Goal: Transaction & Acquisition: Book appointment/travel/reservation

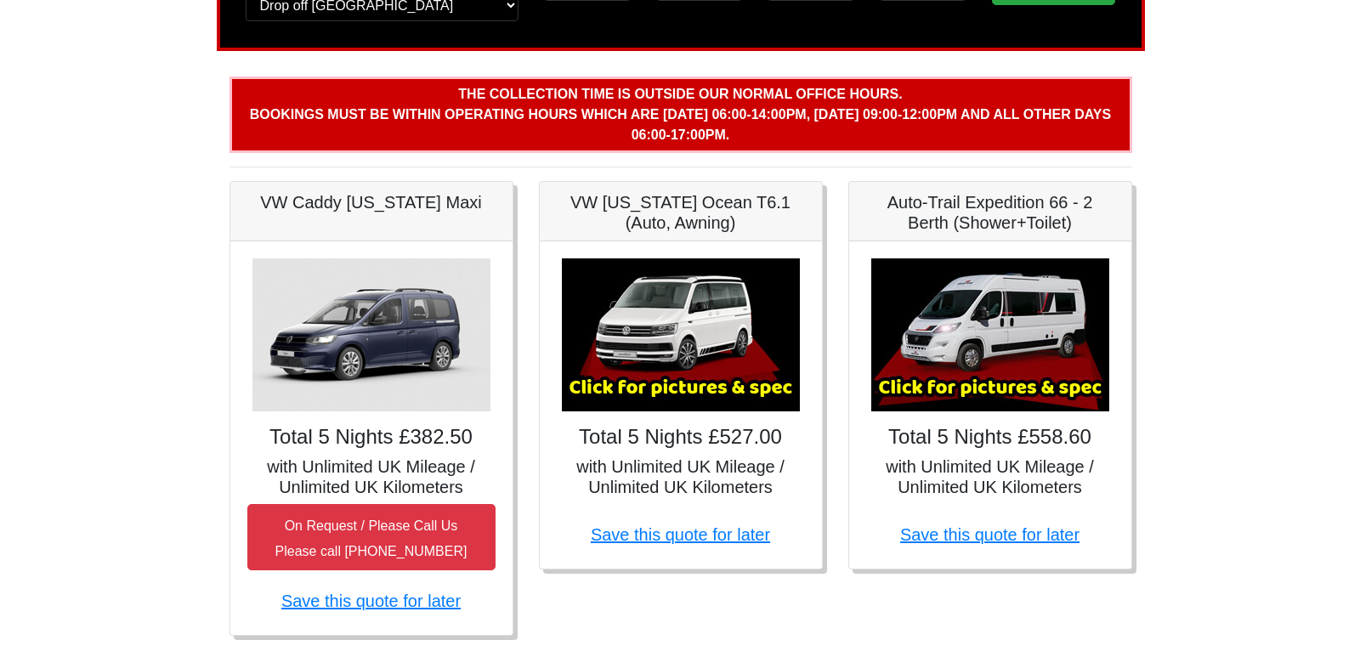
scroll to position [179, 0]
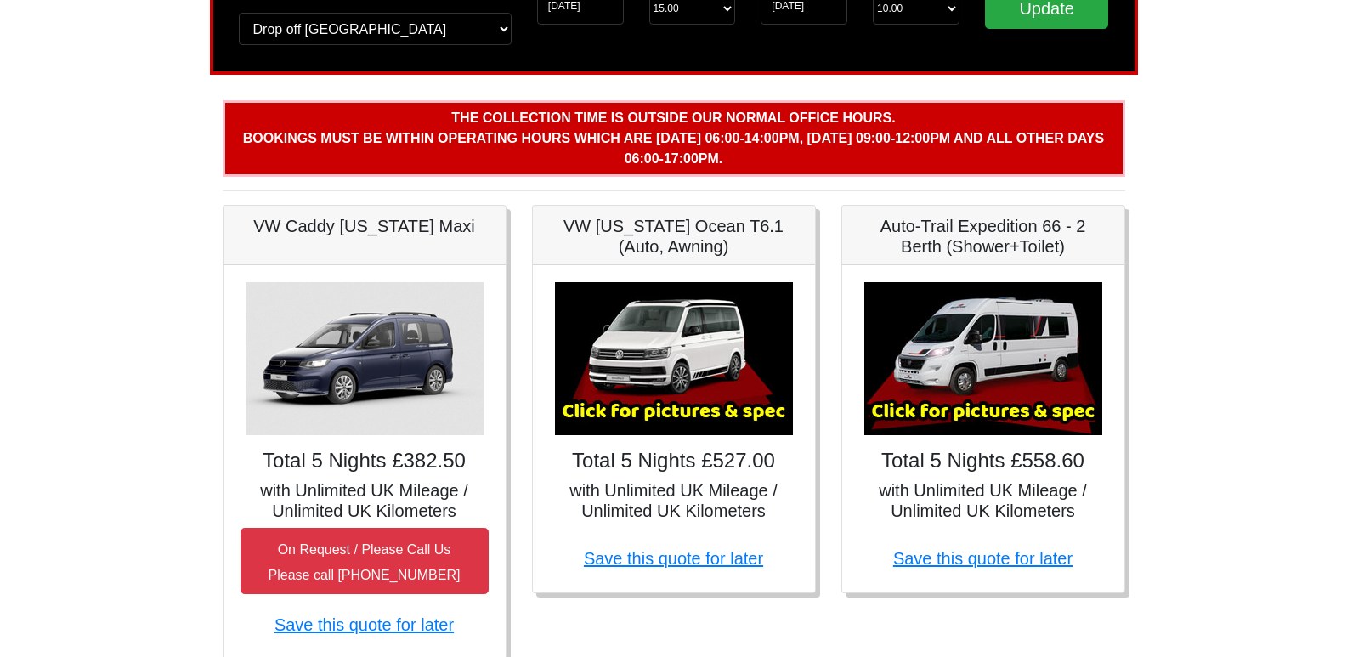
click at [953, 368] on img at bounding box center [983, 358] width 238 height 153
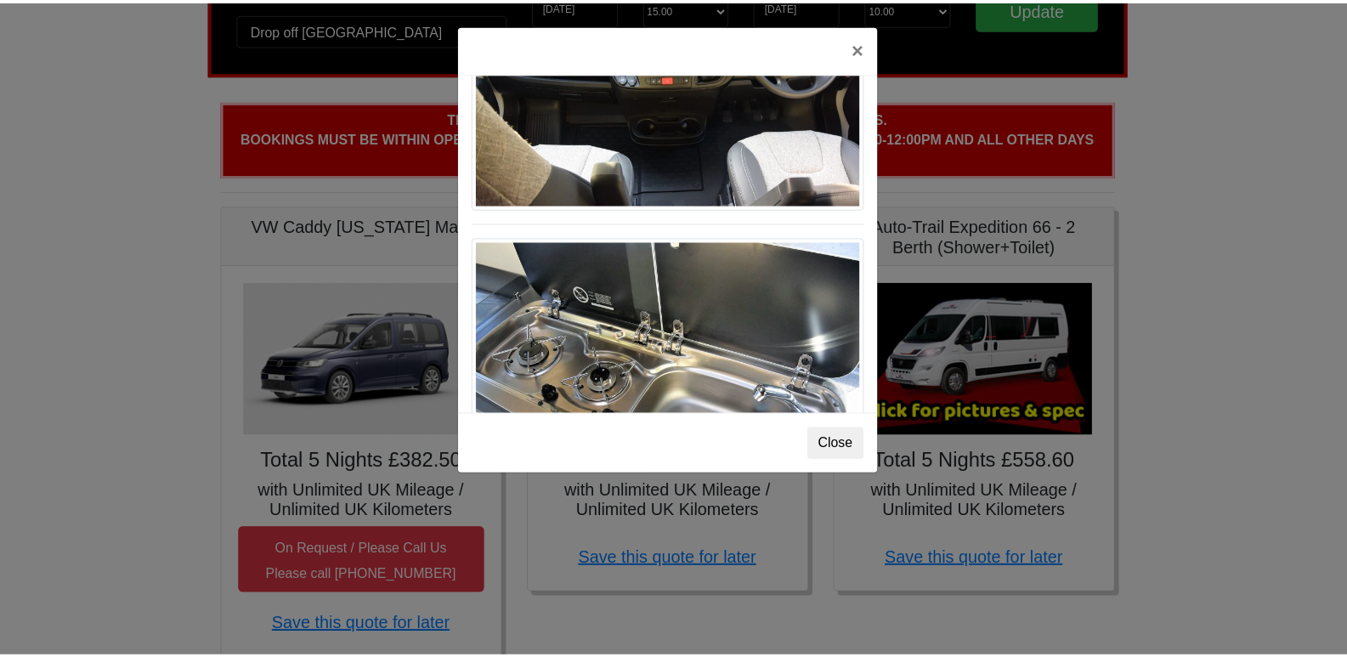
scroll to position [1721, 0]
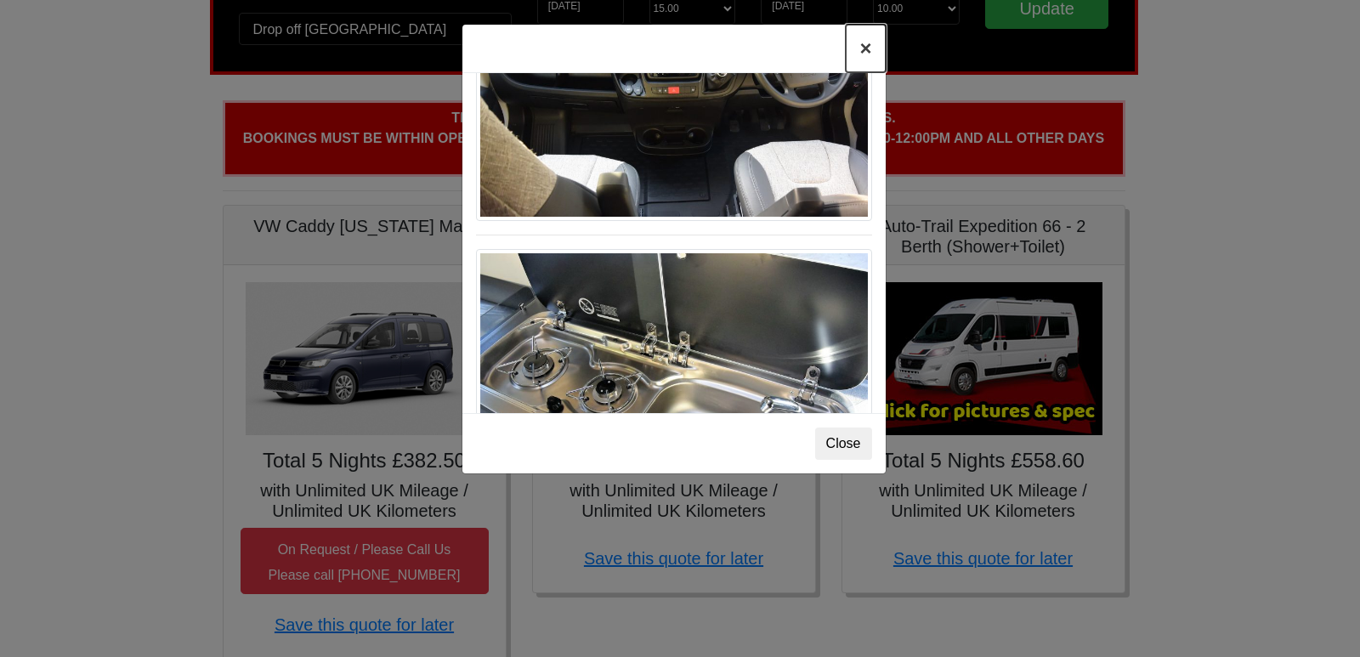
click at [863, 56] on button "×" at bounding box center [865, 49] width 39 height 48
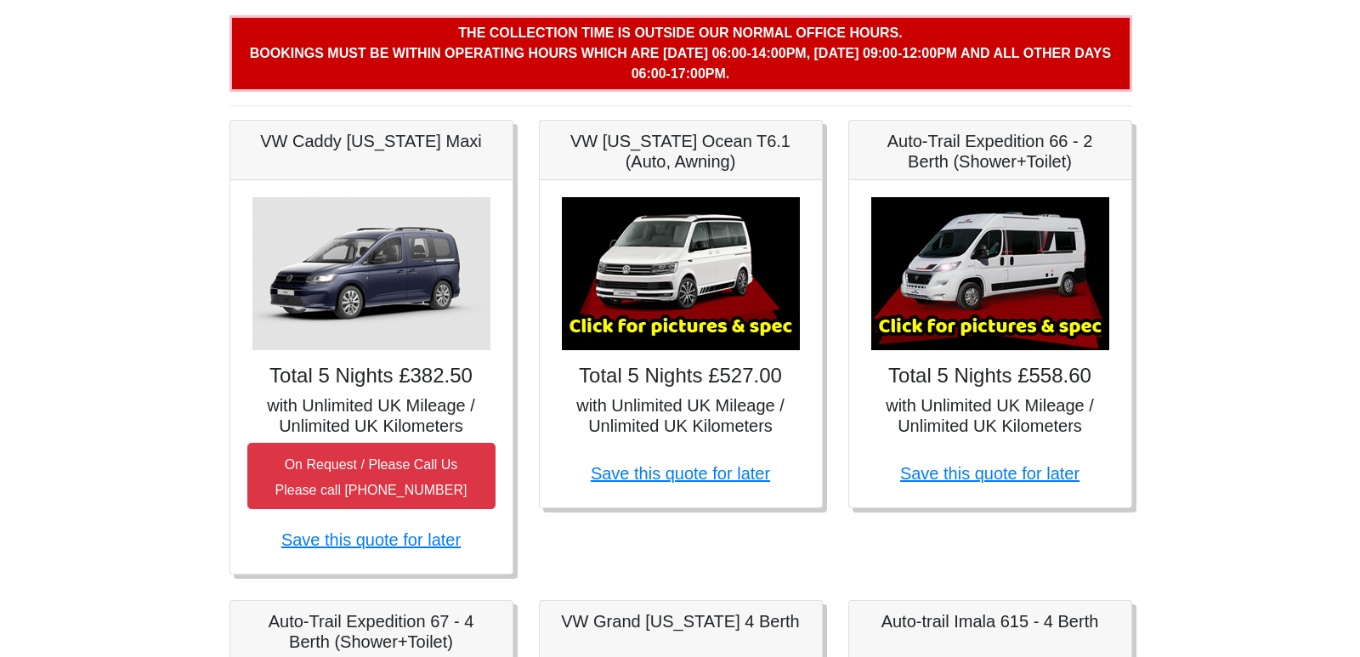
scroll to position [269, 0]
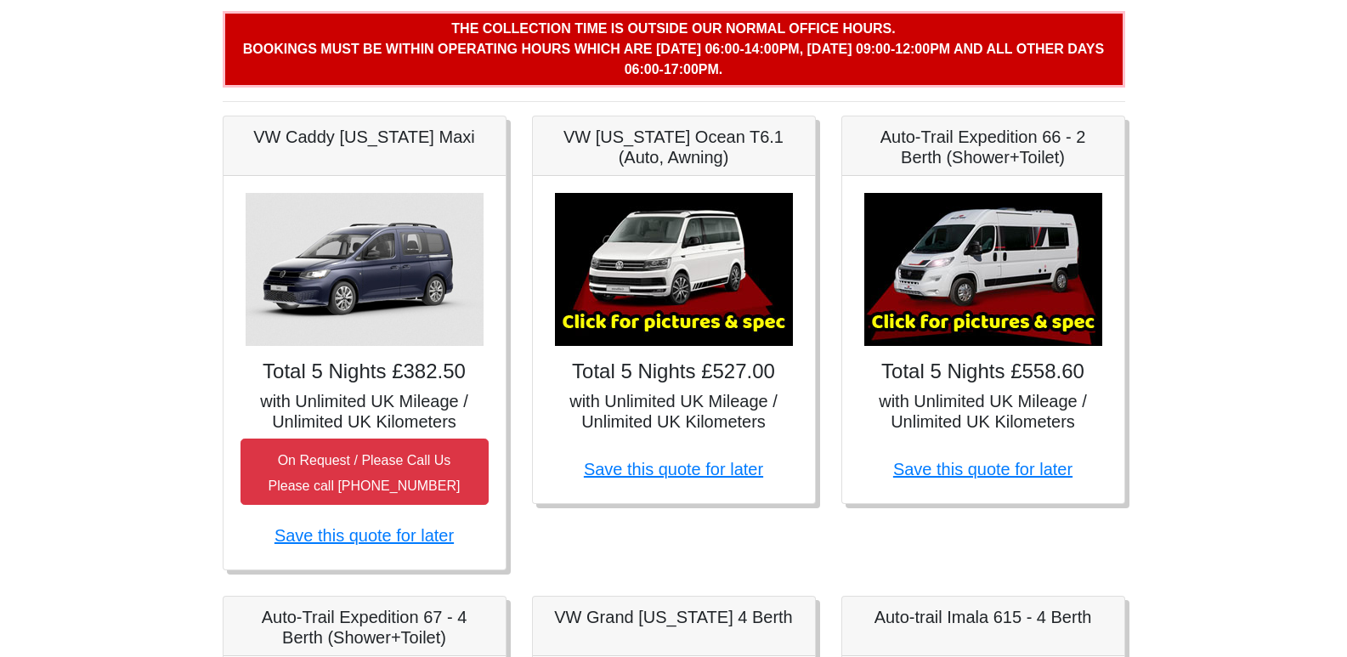
click at [964, 275] on img at bounding box center [983, 269] width 238 height 153
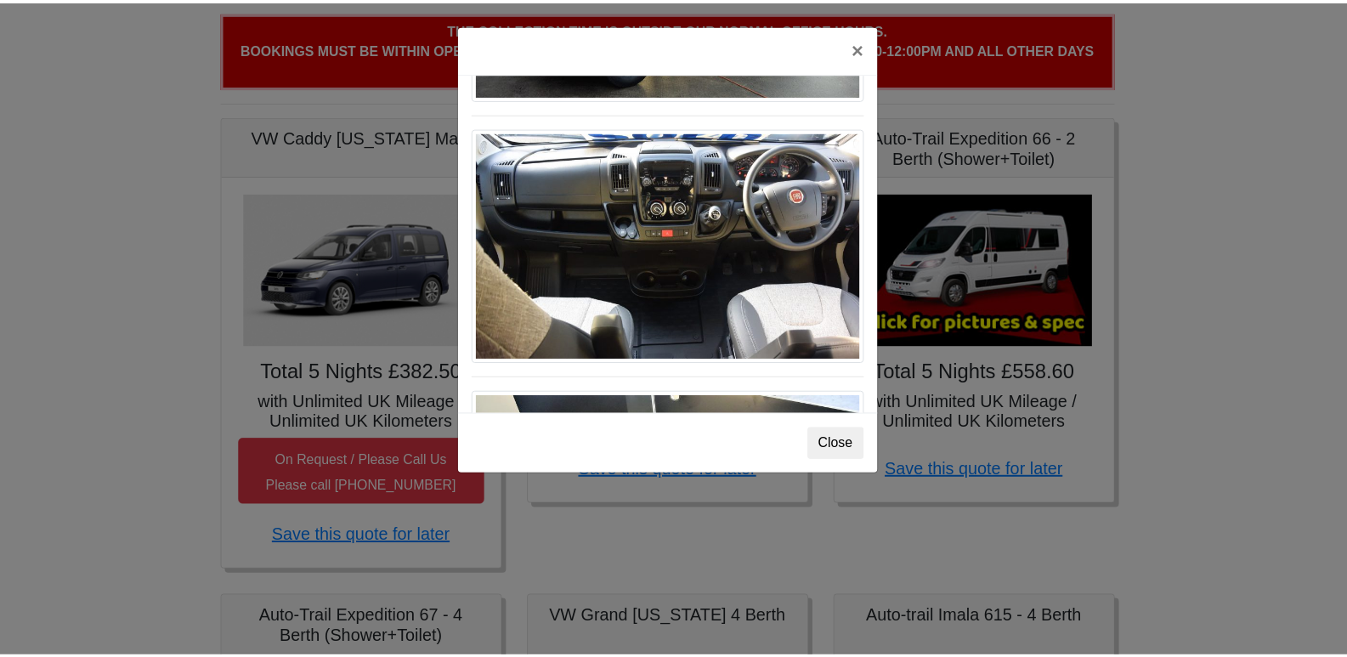
scroll to position [1578, 0]
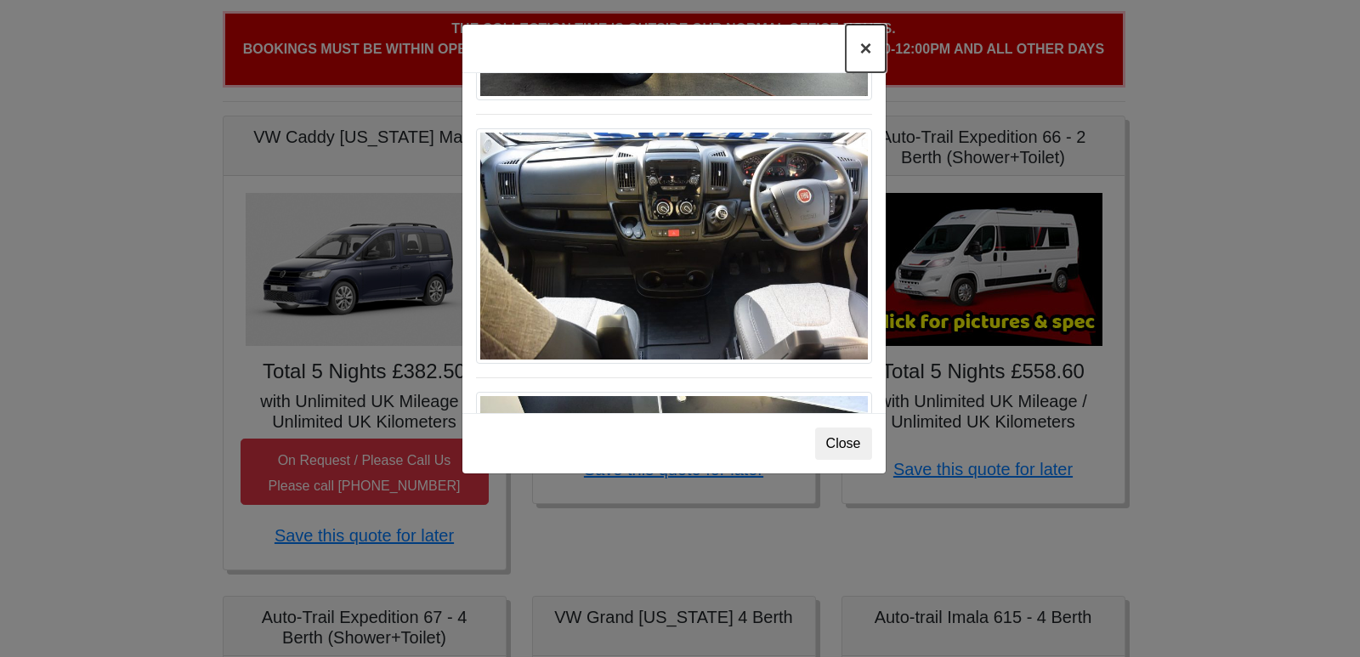
click at [866, 55] on button "×" at bounding box center [865, 49] width 39 height 48
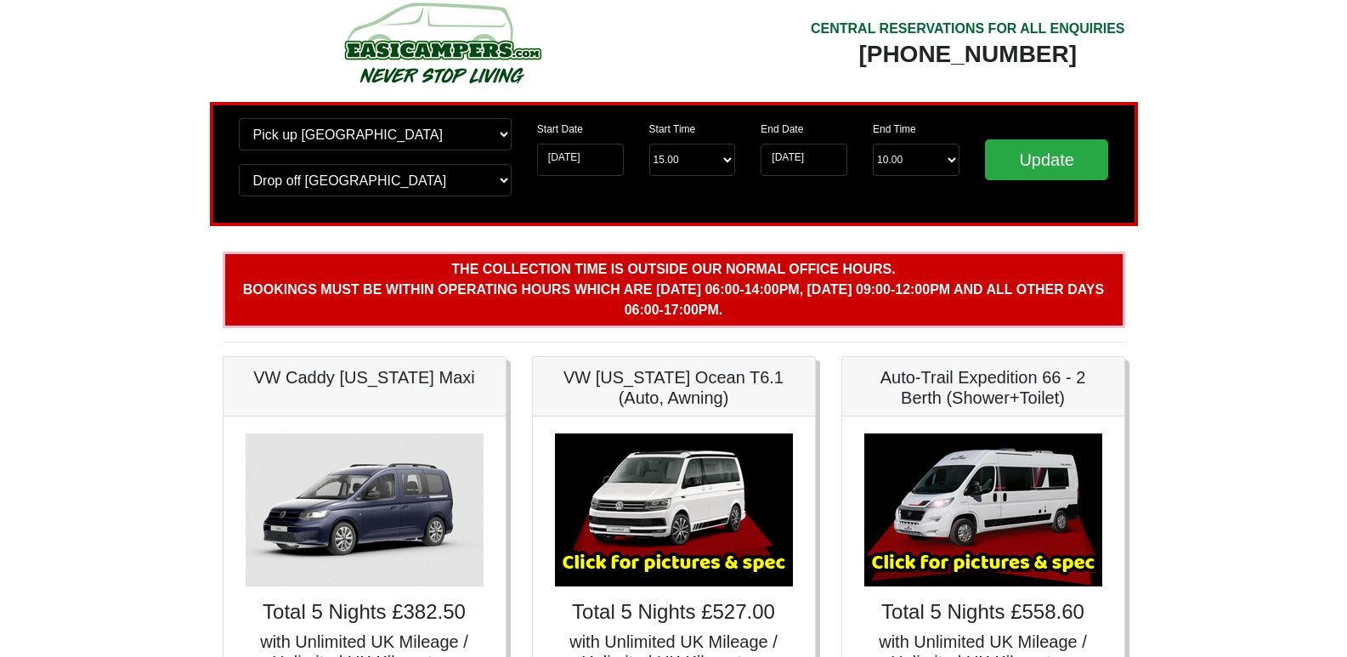
scroll to position [38, 0]
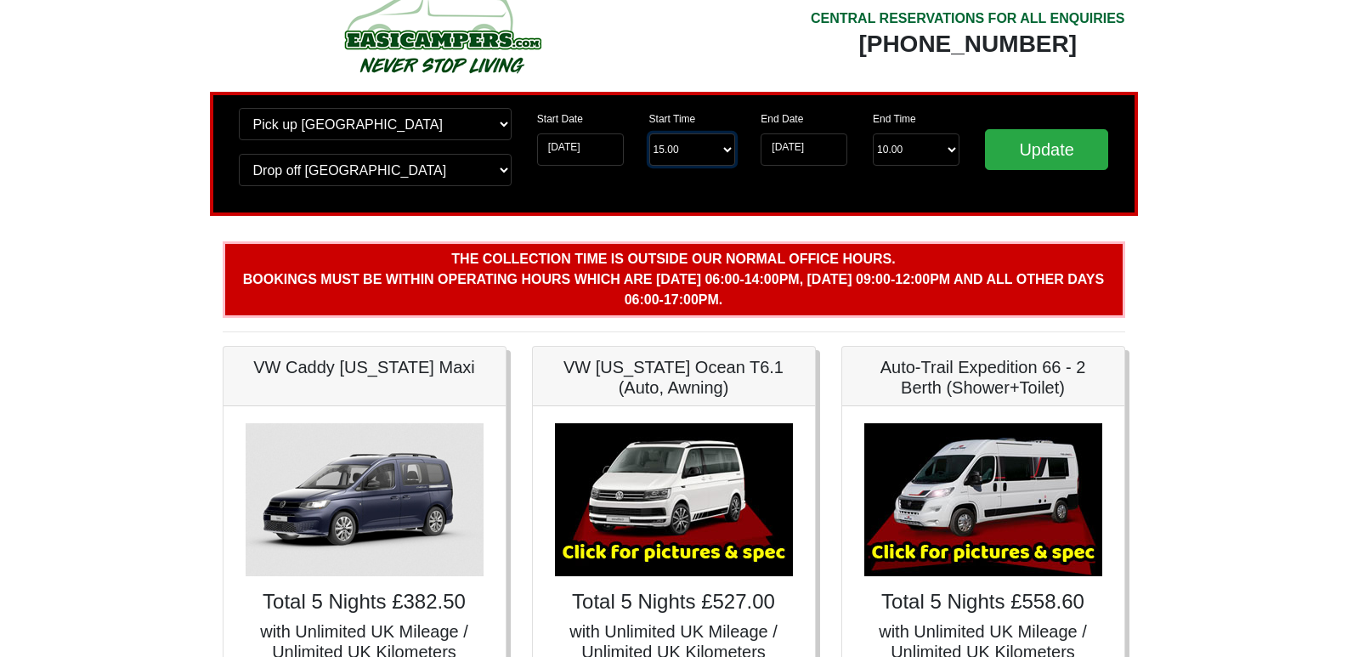
click at [702, 146] on select "Start Time 15.00 -------- 11.00 am (Saturday & Sunday Only) 12.00 pm (Saturday)…" at bounding box center [692, 149] width 87 height 32
select select "11.00"
click at [649, 133] on select "Start Time 15.00 -------- 11.00 am (Saturday & Sunday Only) 12.00 pm (Saturday)…" at bounding box center [692, 149] width 87 height 32
click at [1014, 151] on input "Update" at bounding box center [1047, 149] width 124 height 41
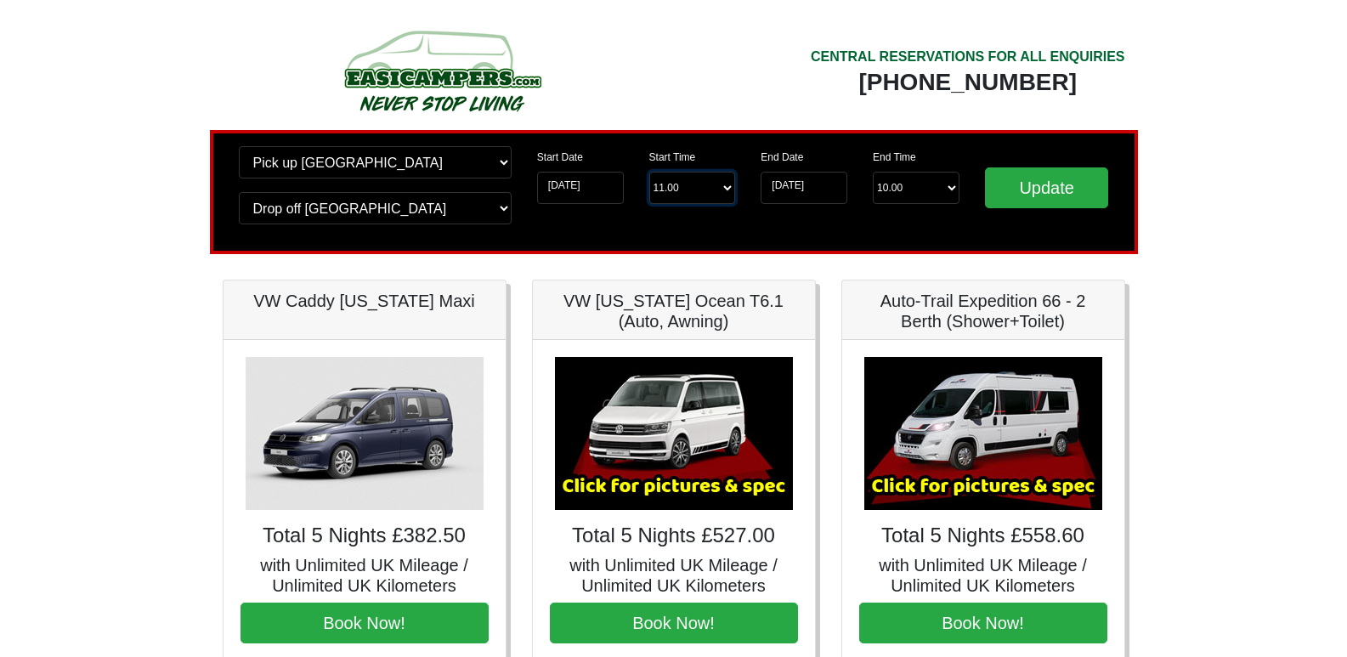
click at [715, 193] on select "Start Time 11.00 -------- 11.00 am (Saturday & Sunday Only) 12.00 pm (Saturday)…" at bounding box center [692, 188] width 87 height 32
click at [649, 172] on select "Start Time 11.00 -------- 11.00 am (Saturday & Sunday Only) 12.00 pm (Saturday)…" at bounding box center [692, 188] width 87 height 32
click at [1025, 188] on input "Update" at bounding box center [1047, 187] width 124 height 41
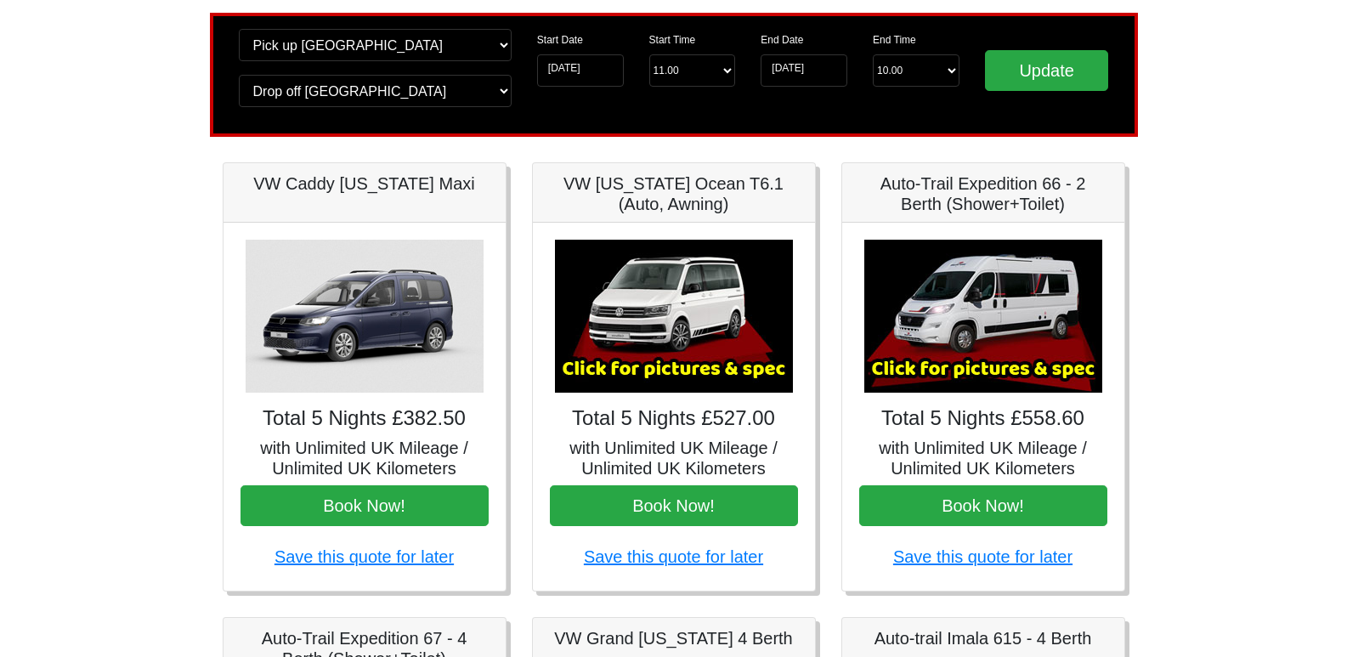
scroll to position [118, 0]
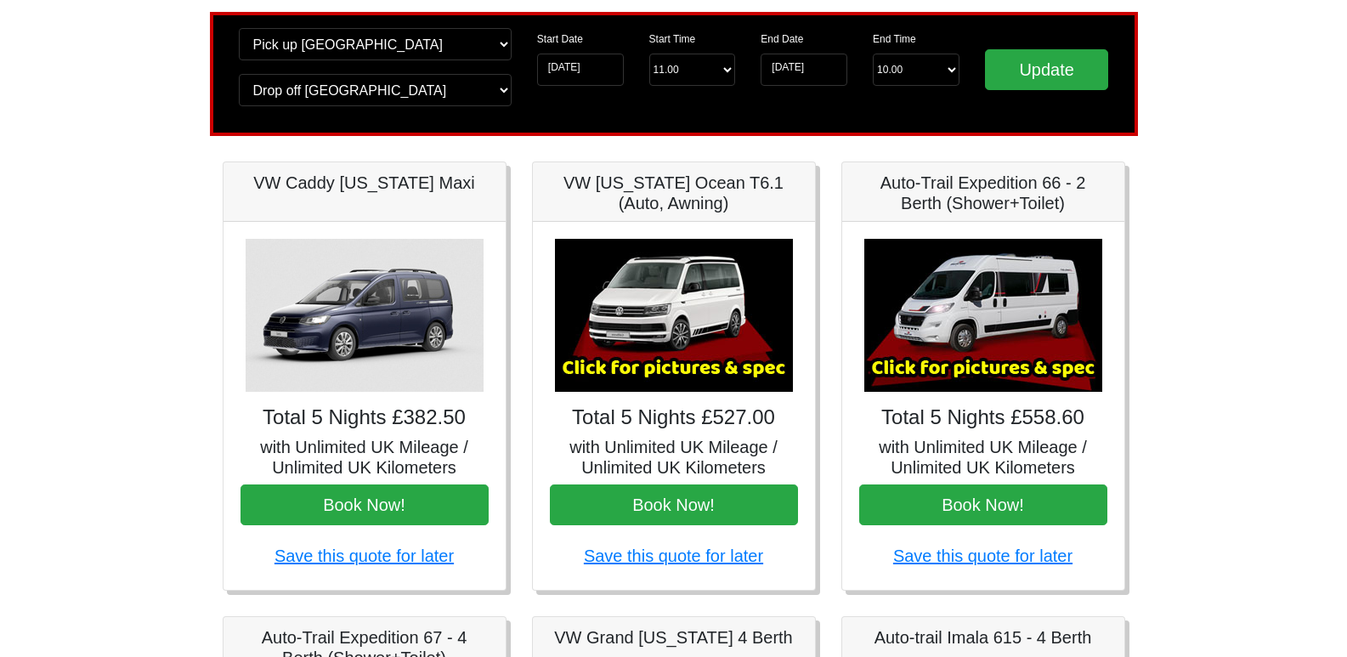
click at [1017, 304] on img at bounding box center [983, 315] width 238 height 153
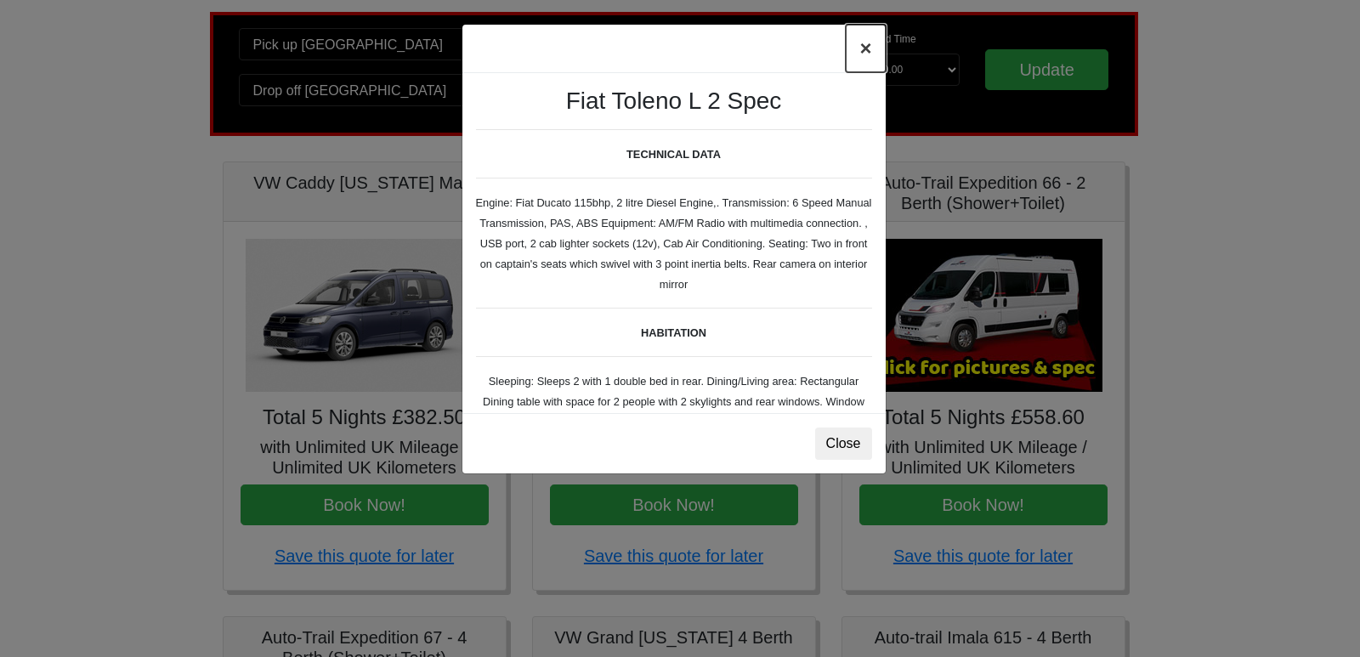
click at [864, 43] on button "×" at bounding box center [865, 49] width 39 height 48
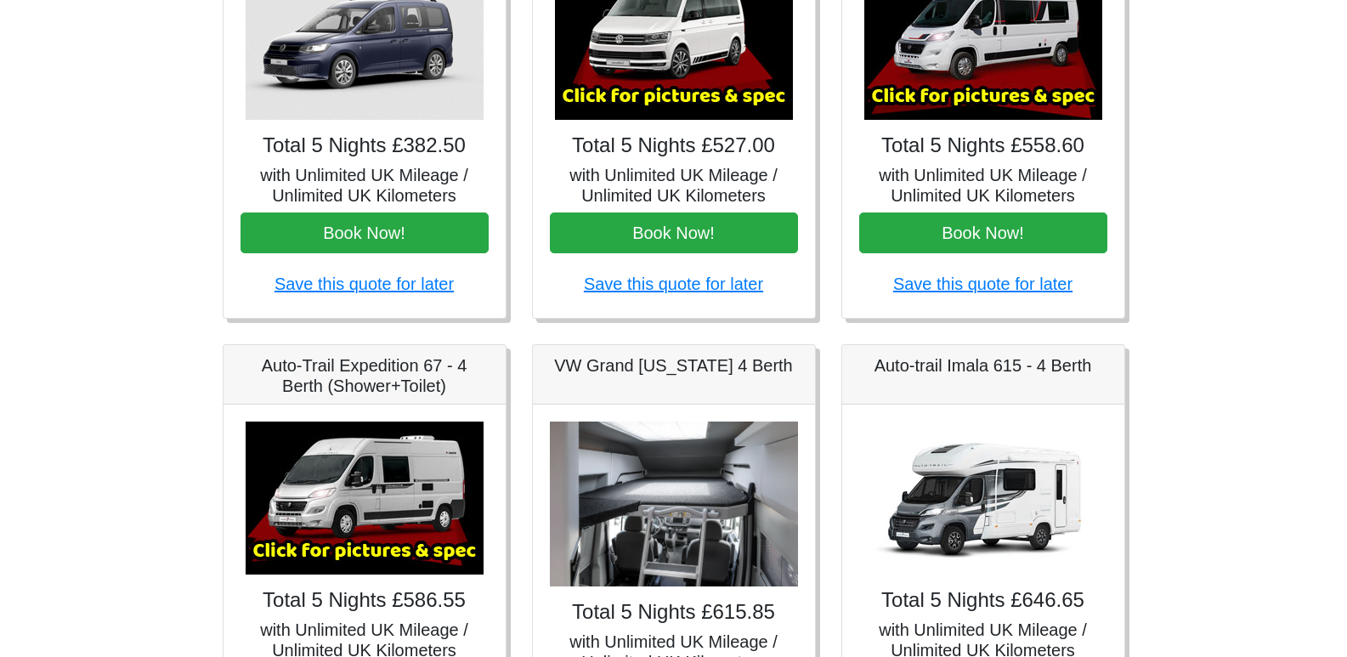
scroll to position [391, 0]
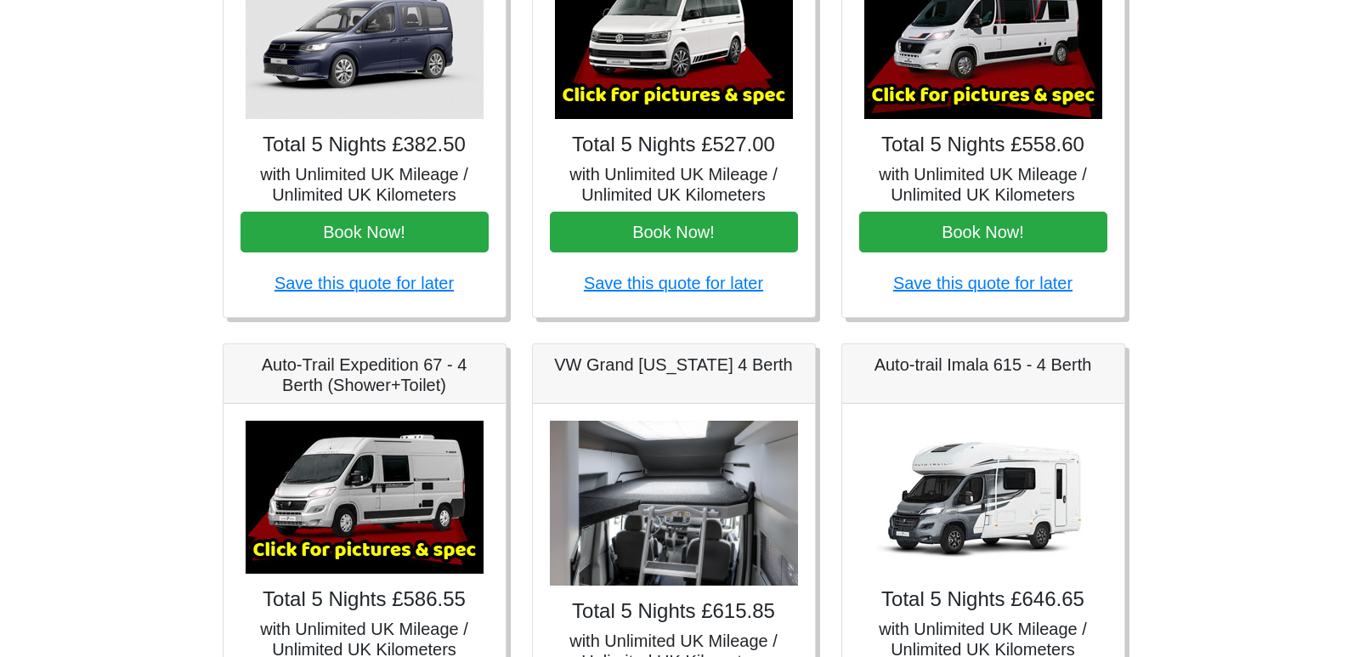
click at [374, 492] on img at bounding box center [365, 497] width 238 height 153
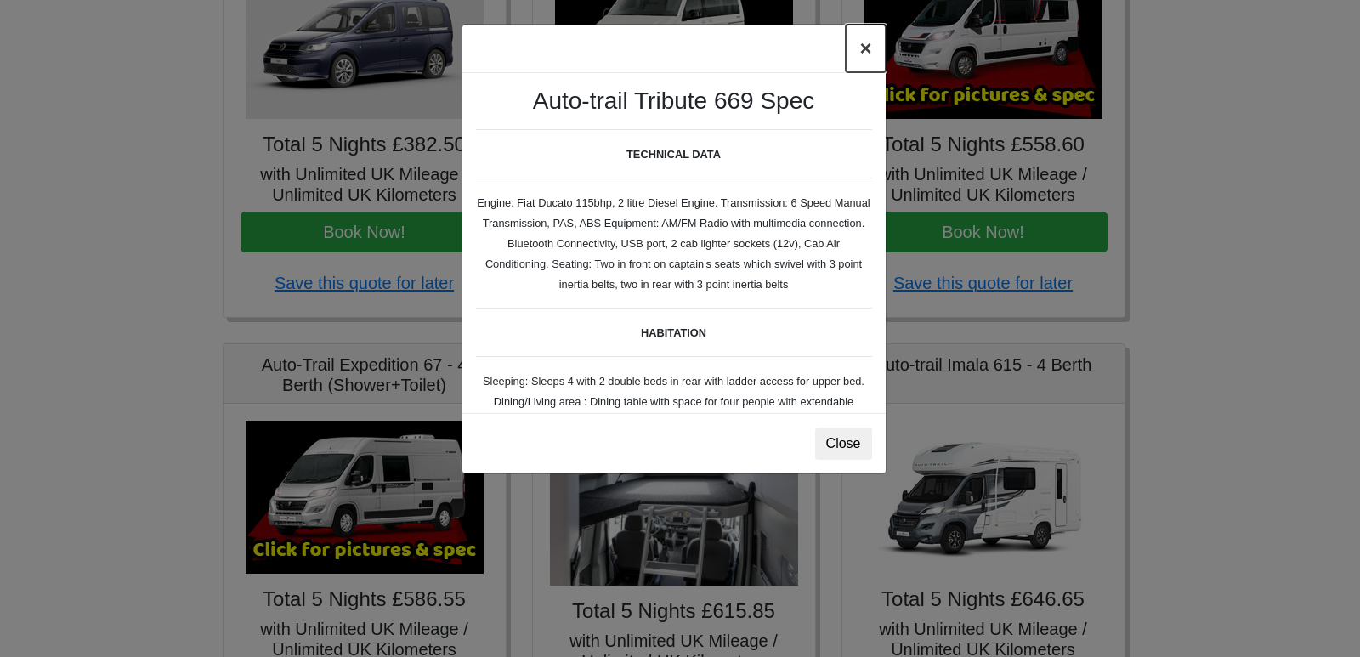
click at [864, 45] on button "×" at bounding box center [865, 49] width 39 height 48
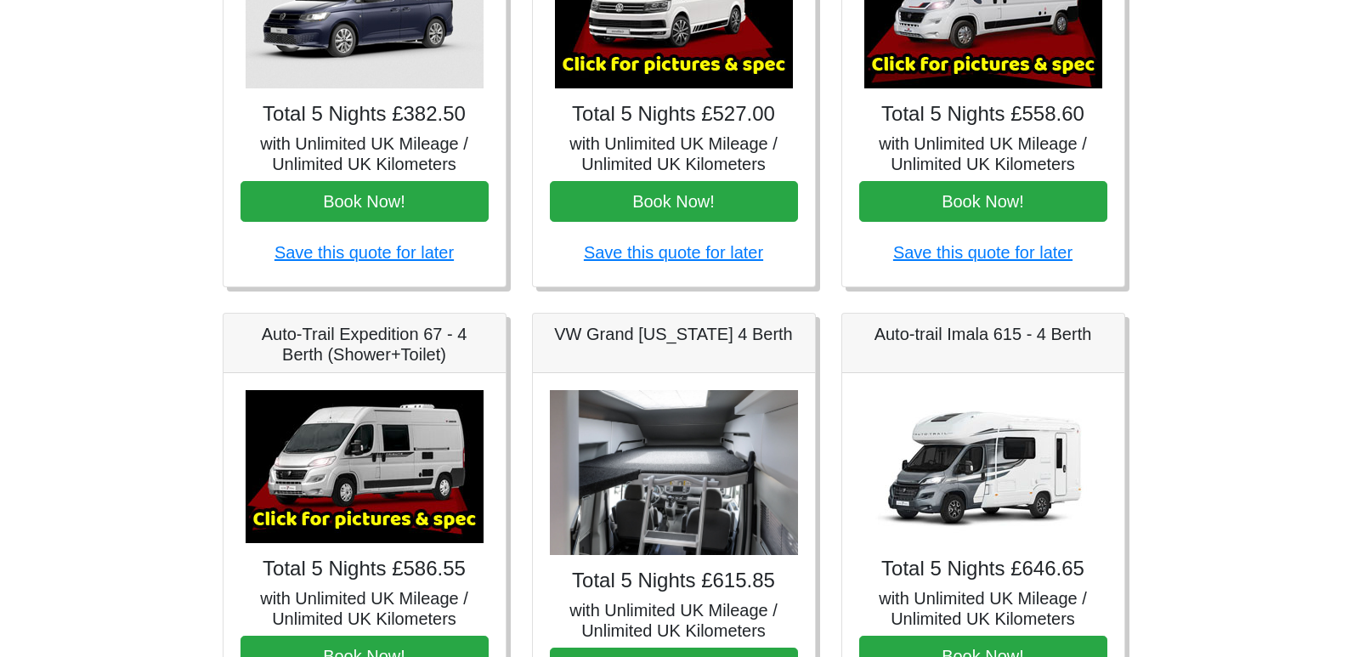
scroll to position [500, 0]
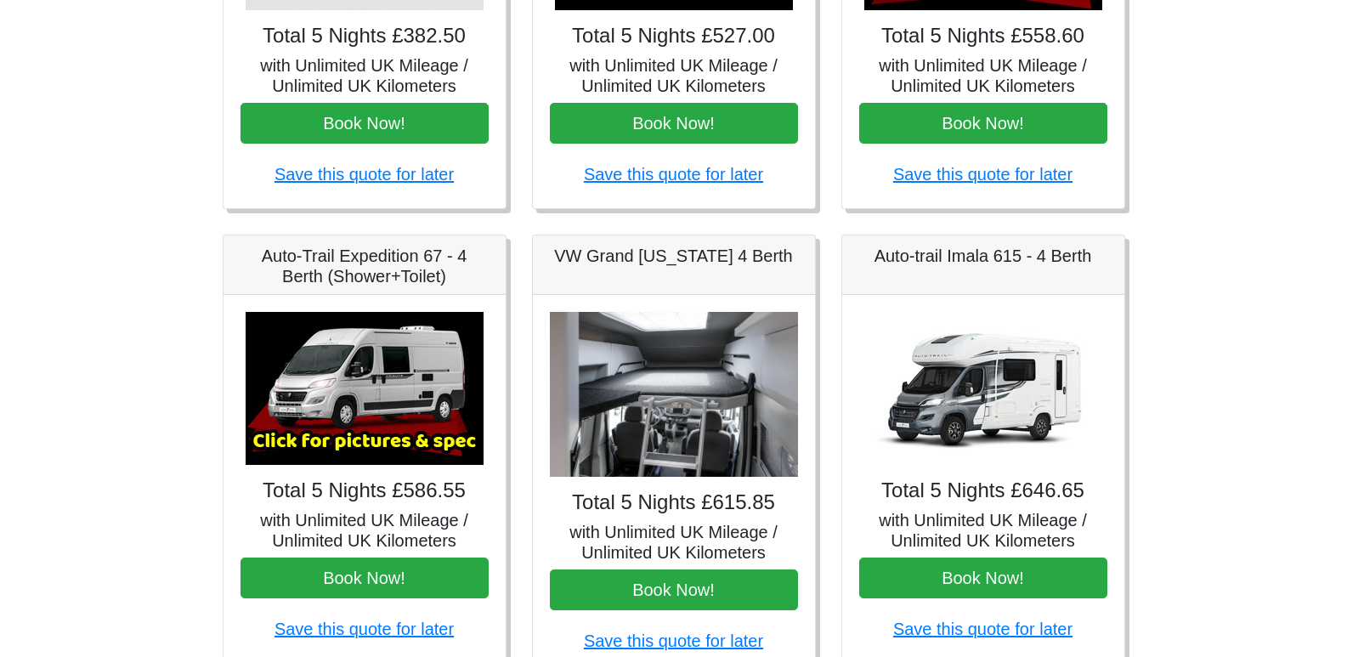
click at [725, 420] on img at bounding box center [674, 395] width 248 height 166
click at [648, 404] on img at bounding box center [674, 395] width 248 height 166
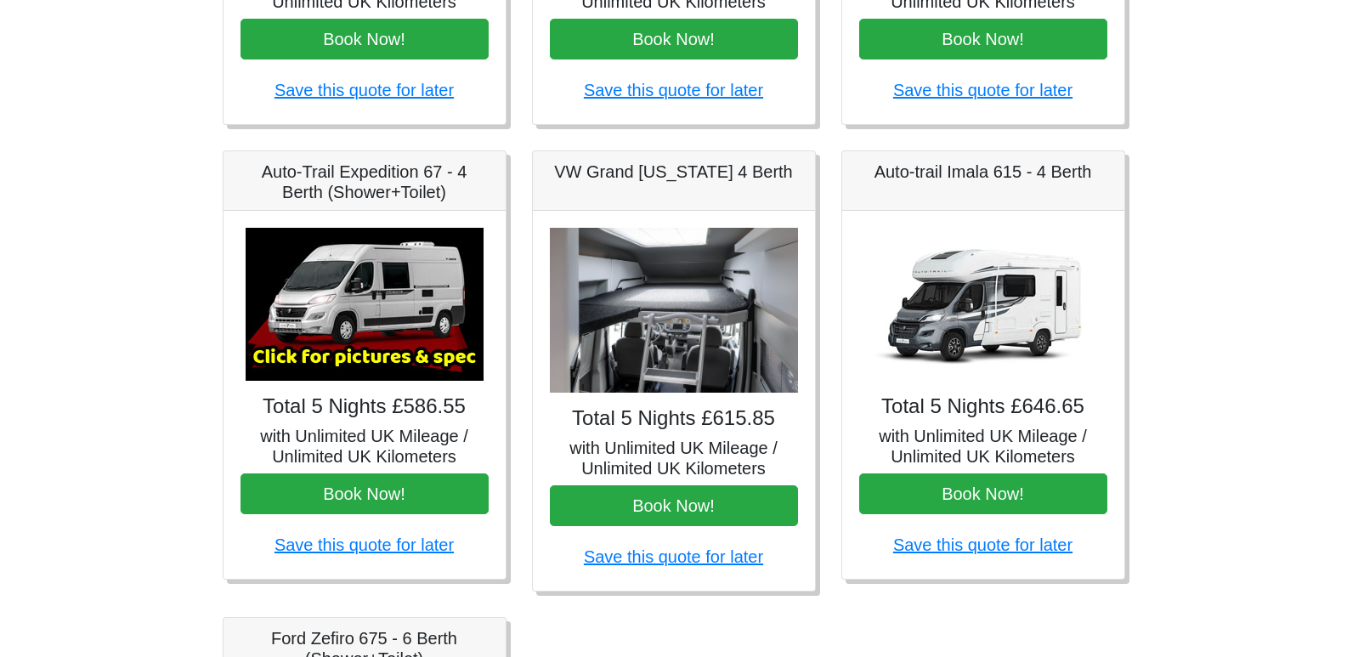
scroll to position [603, 0]
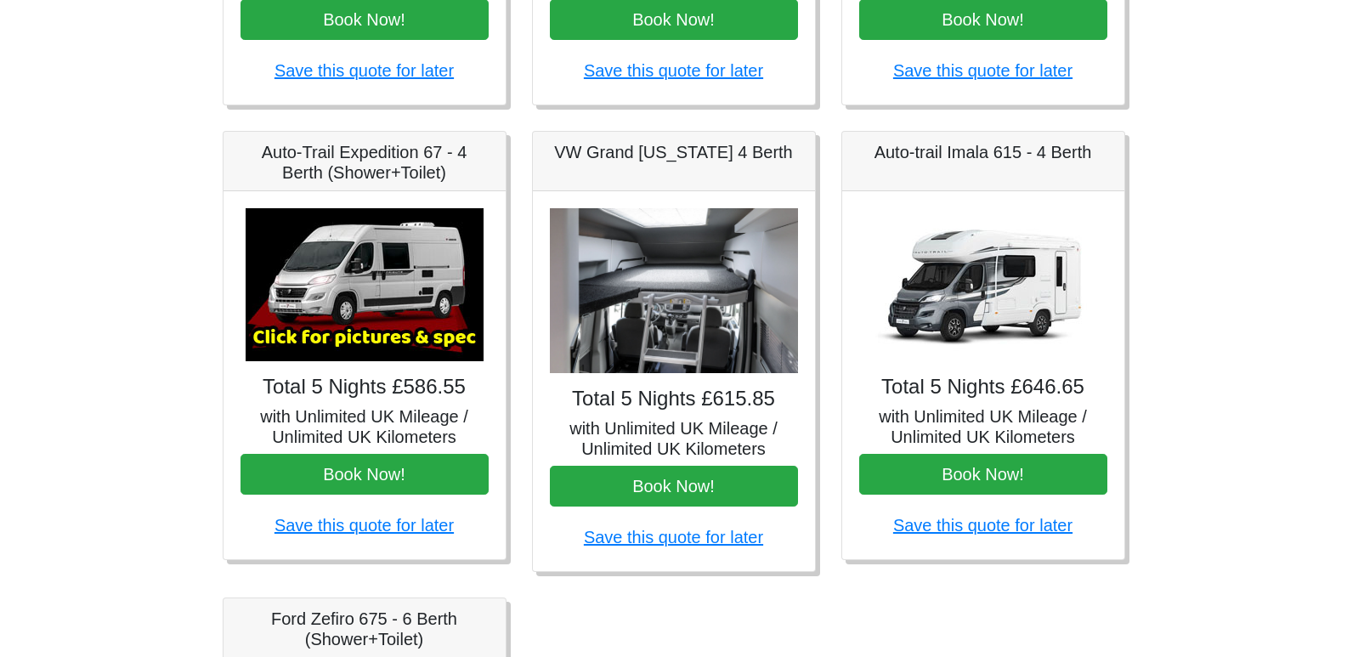
click at [673, 325] on img at bounding box center [674, 291] width 248 height 166
click at [668, 151] on h5 "VW Grand [US_STATE] 4 Berth" at bounding box center [674, 152] width 248 height 20
click at [666, 231] on img at bounding box center [674, 291] width 248 height 166
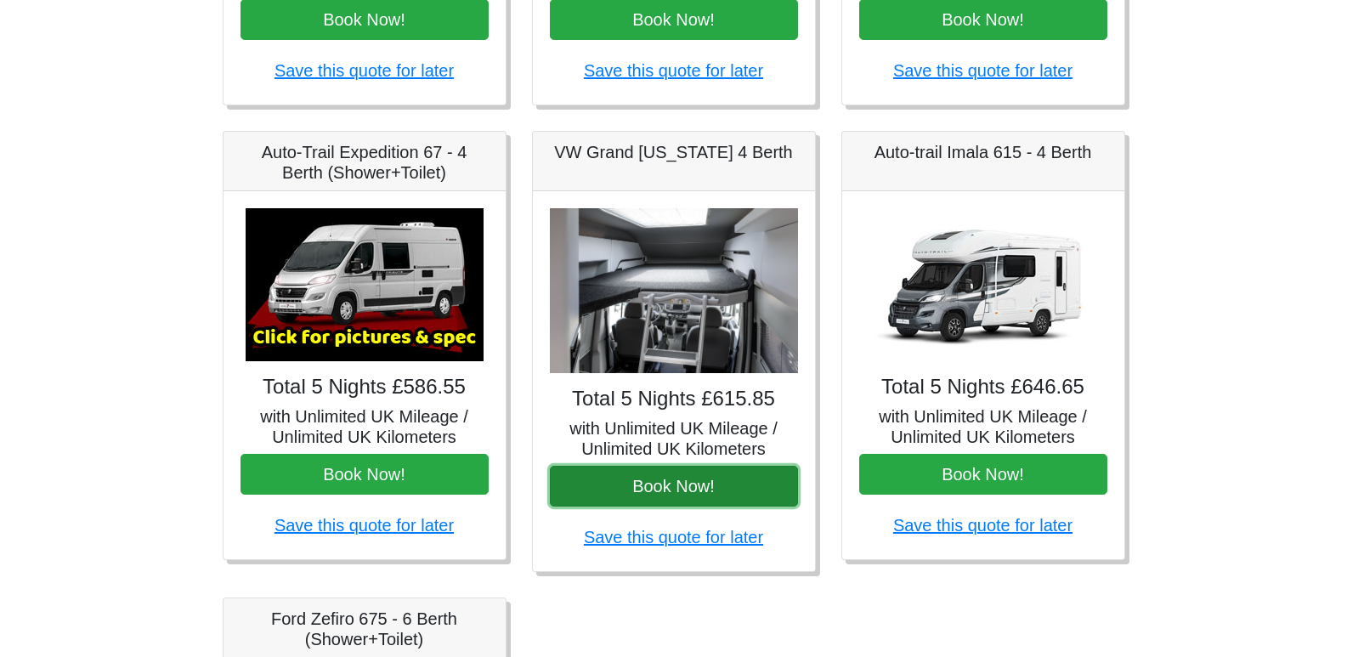
click at [681, 486] on button "Book Now!" at bounding box center [674, 486] width 248 height 41
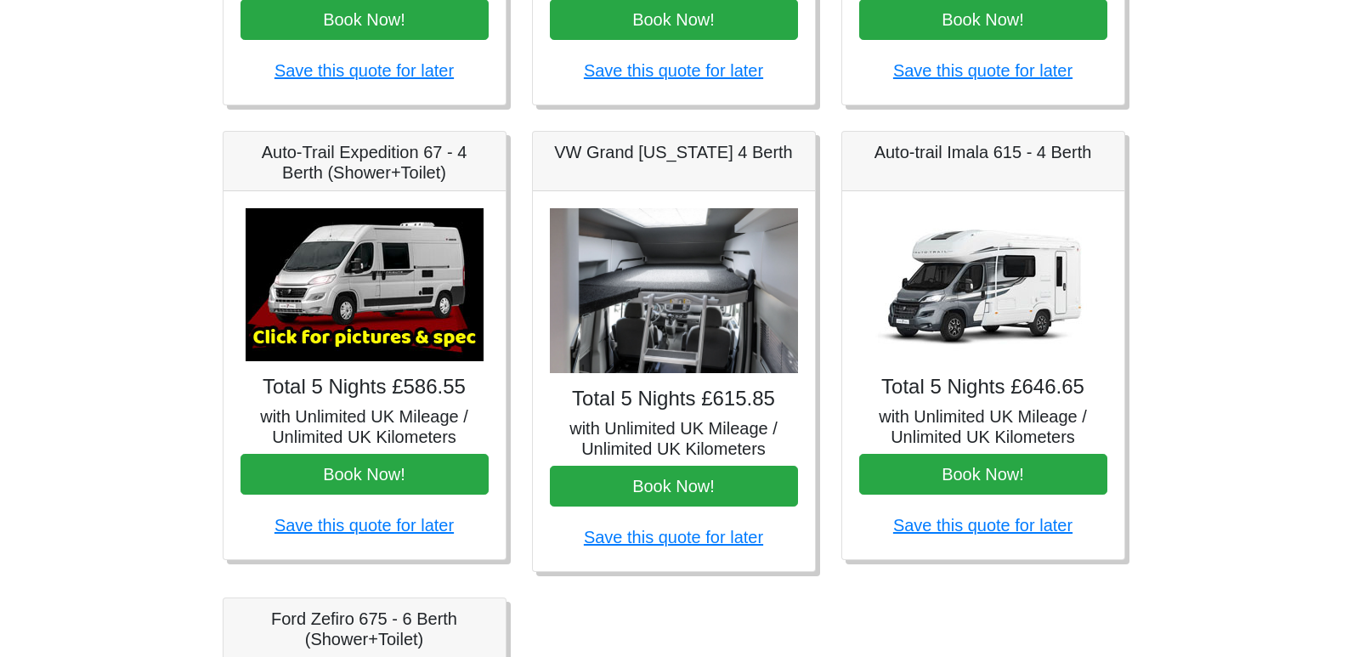
click at [993, 242] on img at bounding box center [983, 284] width 238 height 153
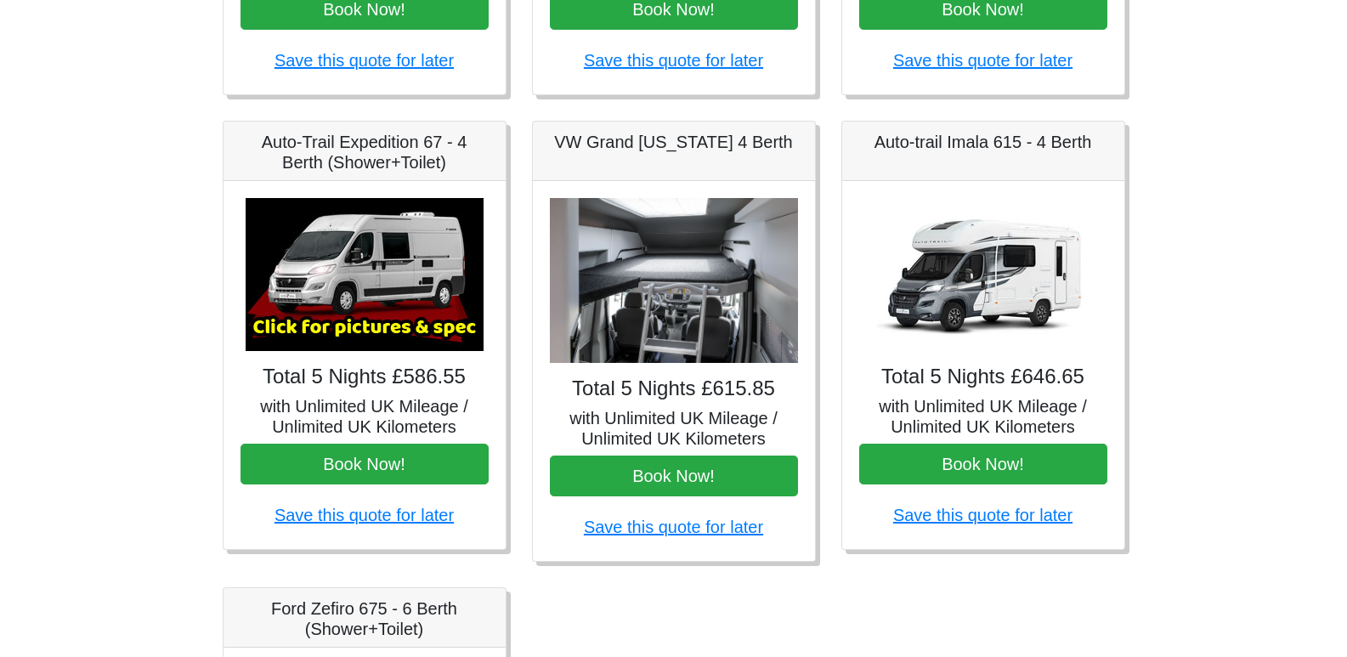
scroll to position [613, 0]
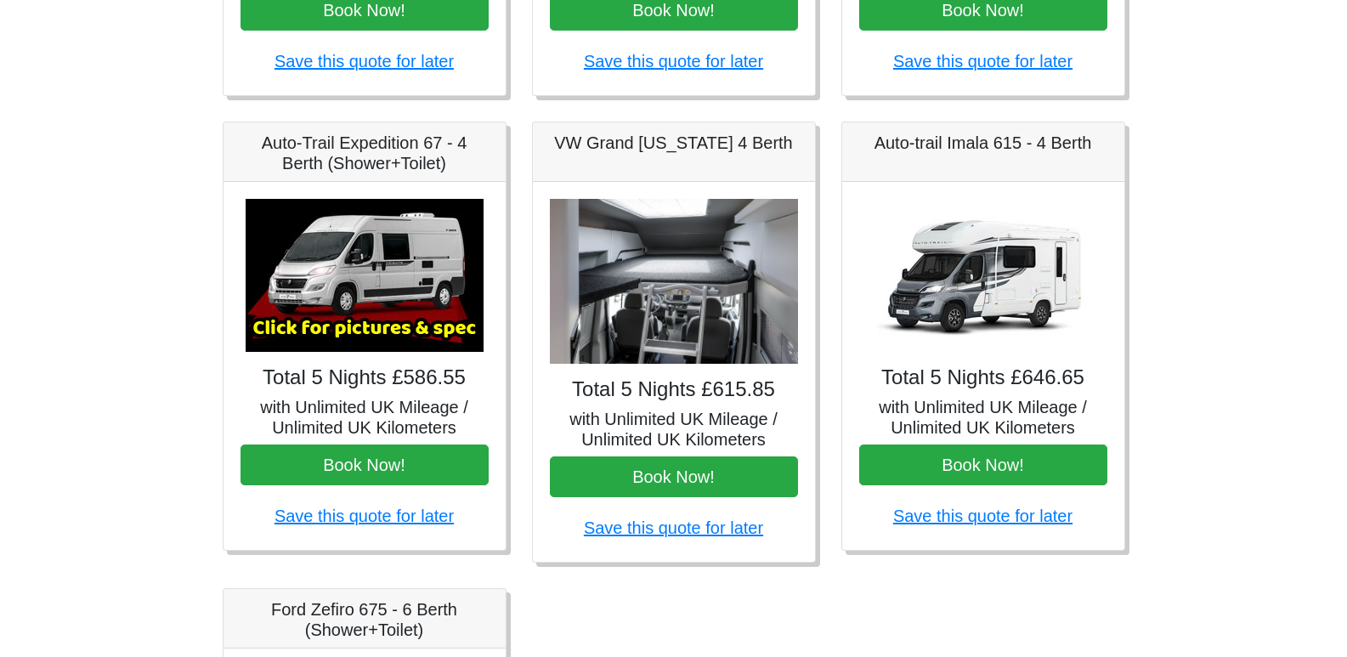
click at [1007, 287] on img at bounding box center [983, 275] width 238 height 153
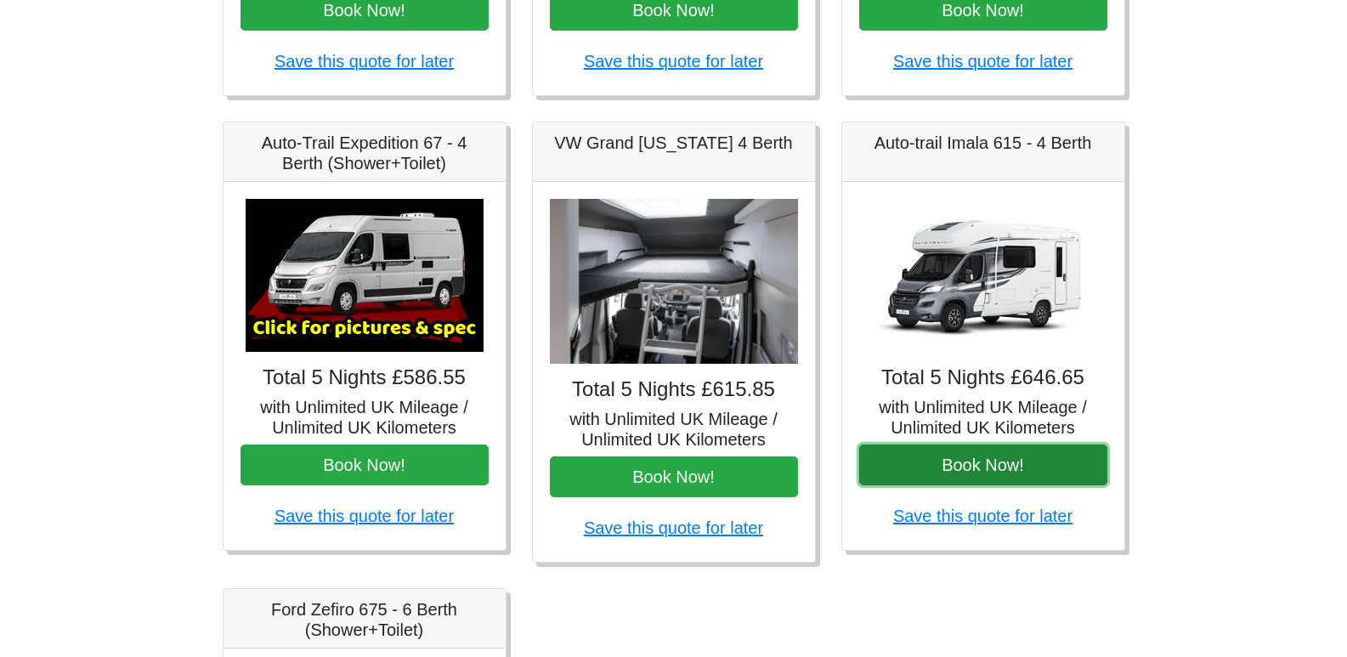
click at [992, 455] on button "Book Now!" at bounding box center [983, 464] width 248 height 41
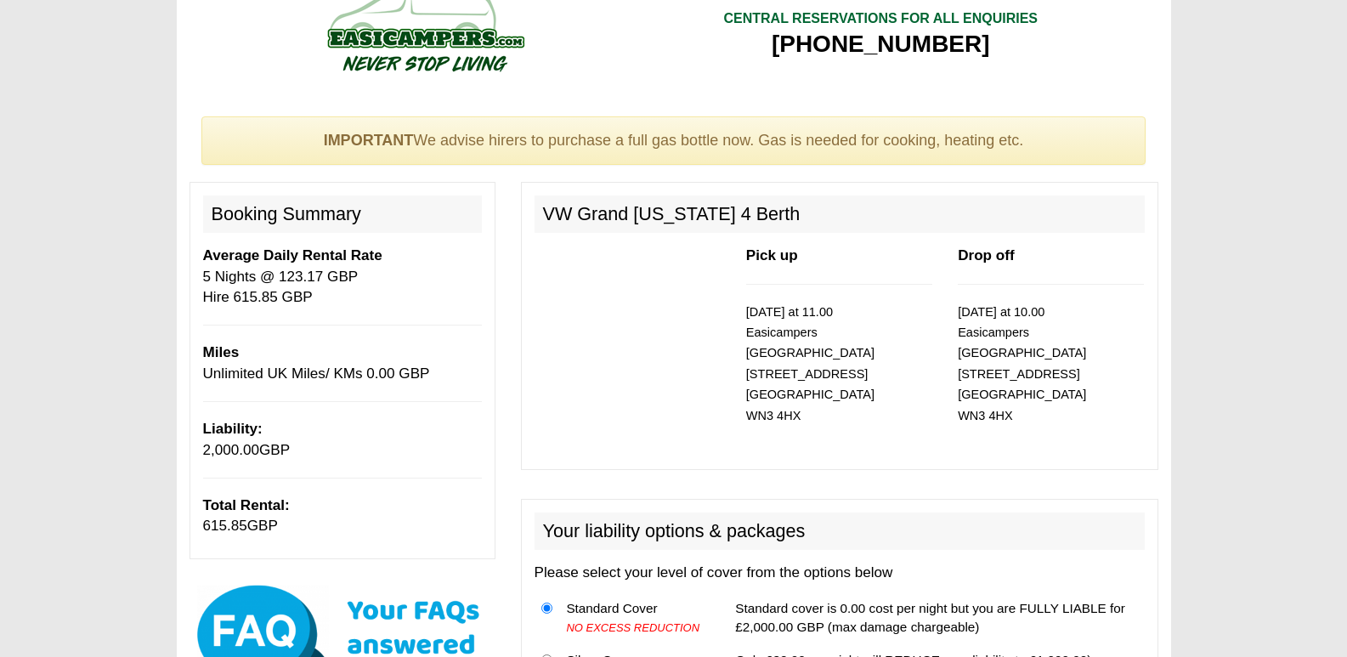
scroll to position [109, 0]
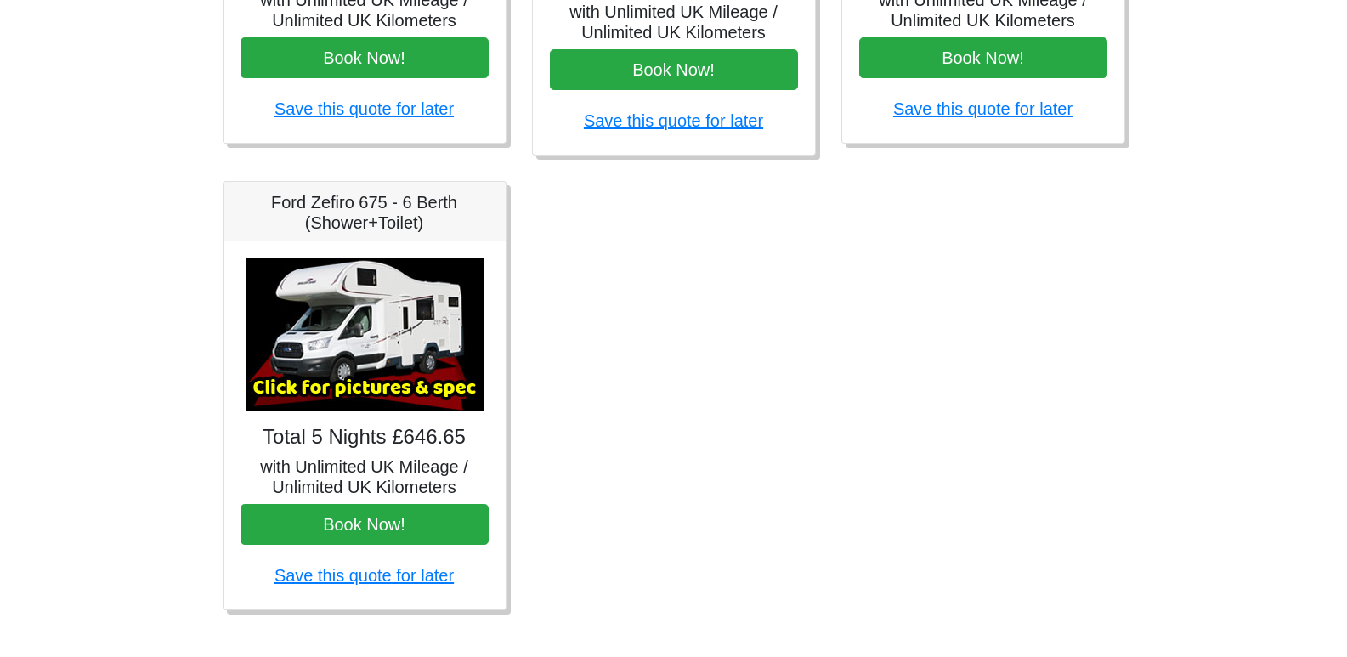
scroll to position [1039, 0]
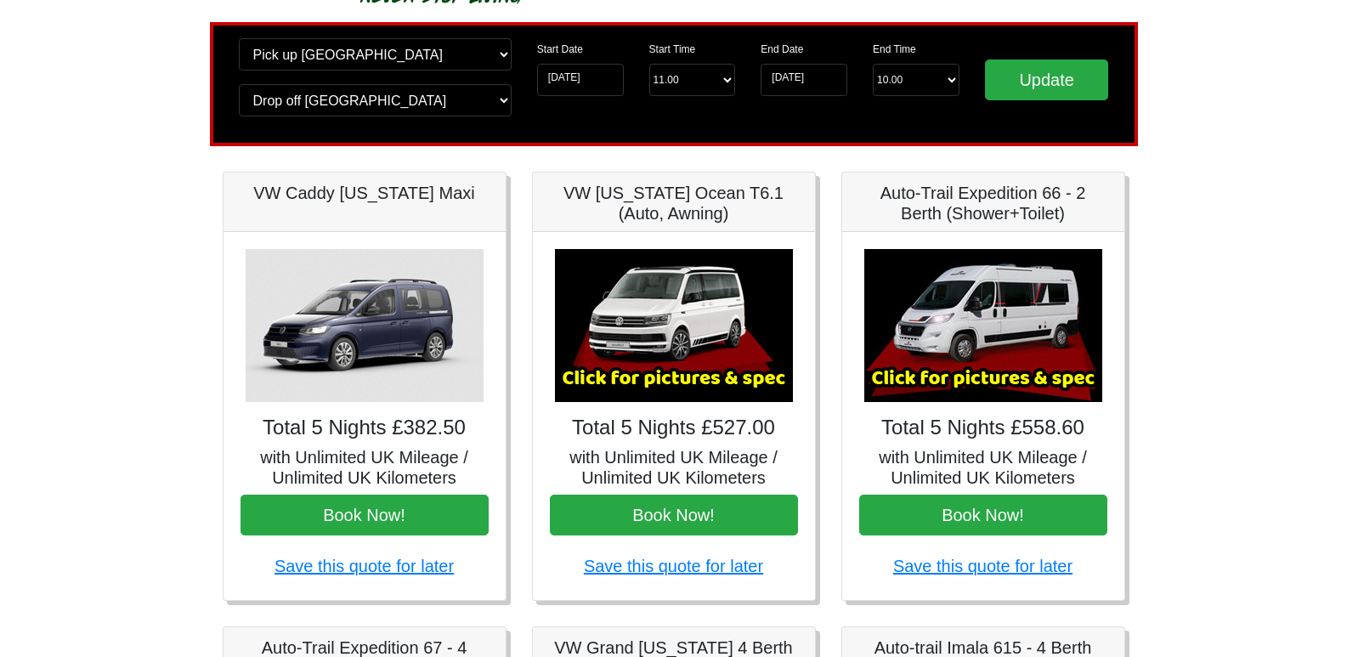
scroll to position [159, 0]
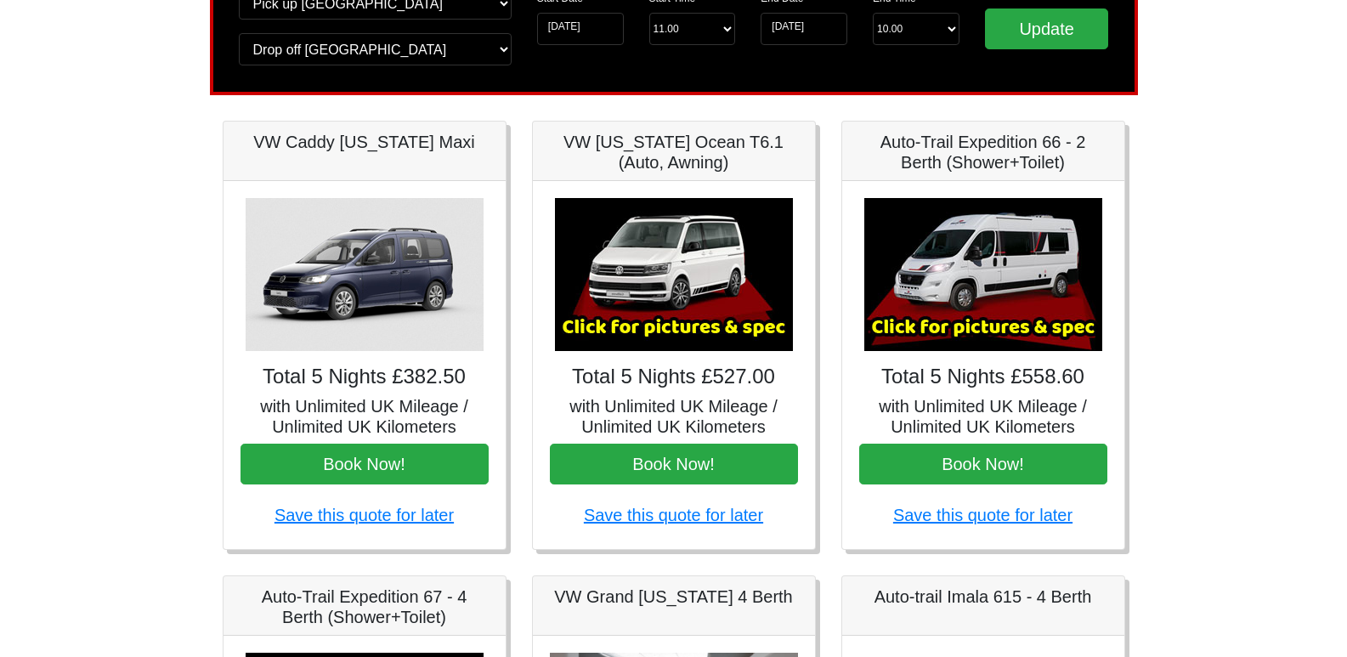
click at [927, 274] on img at bounding box center [983, 274] width 238 height 153
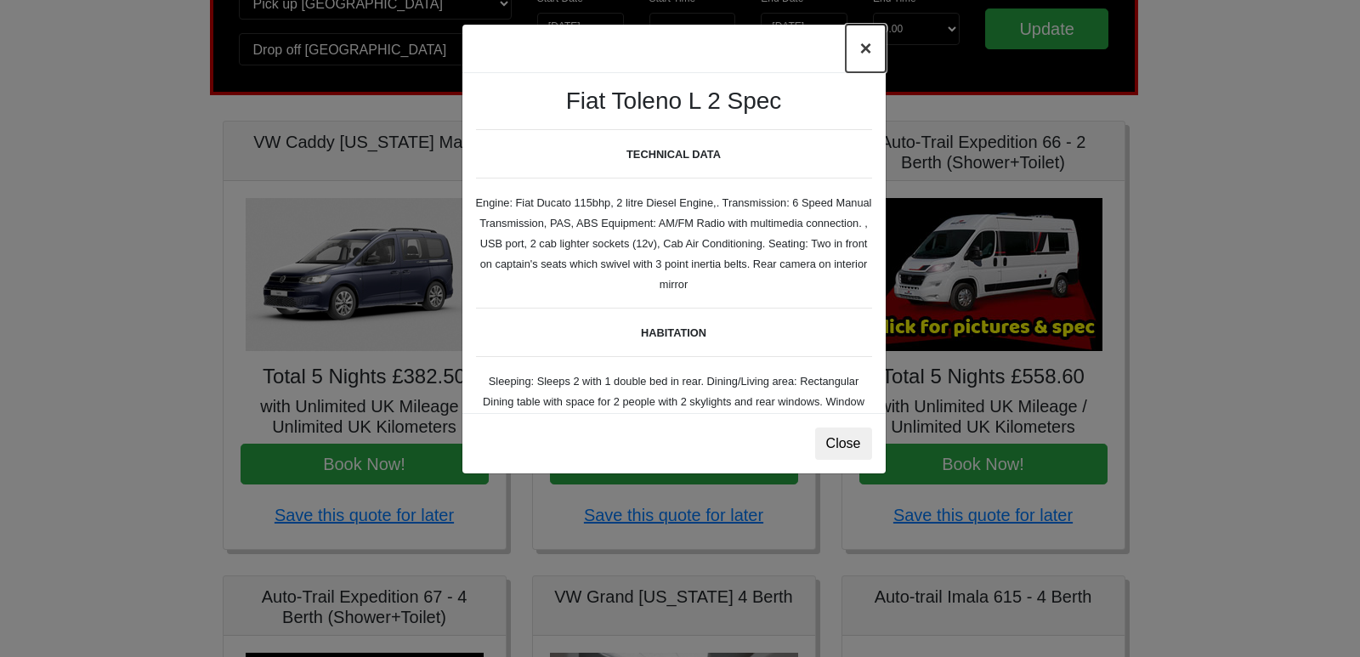
click at [862, 51] on button "×" at bounding box center [865, 49] width 39 height 48
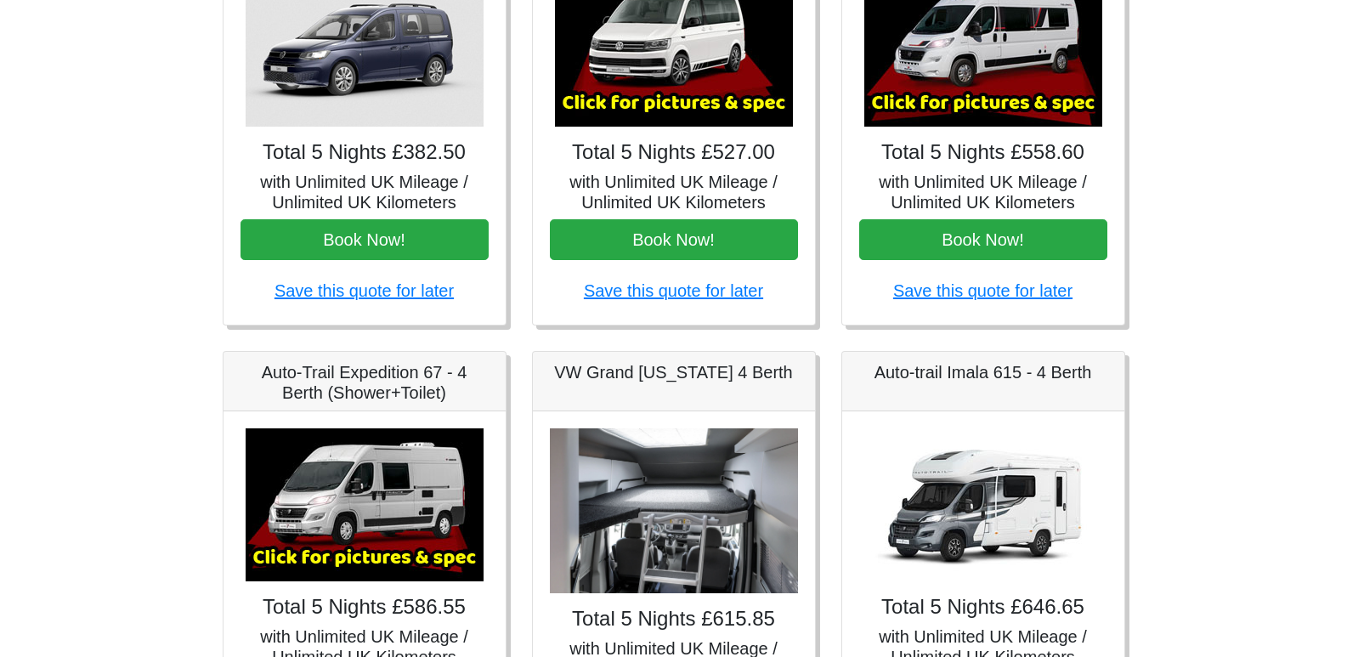
scroll to position [447, 0]
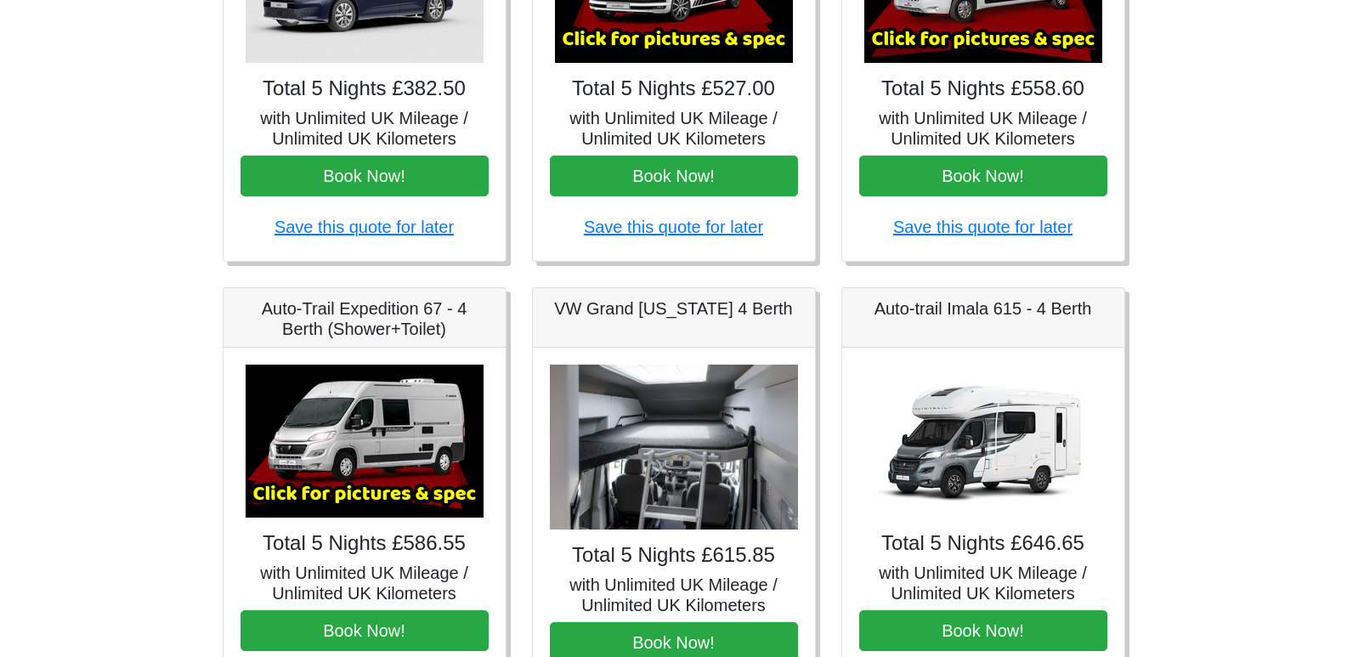
click at [370, 444] on img at bounding box center [365, 441] width 238 height 153
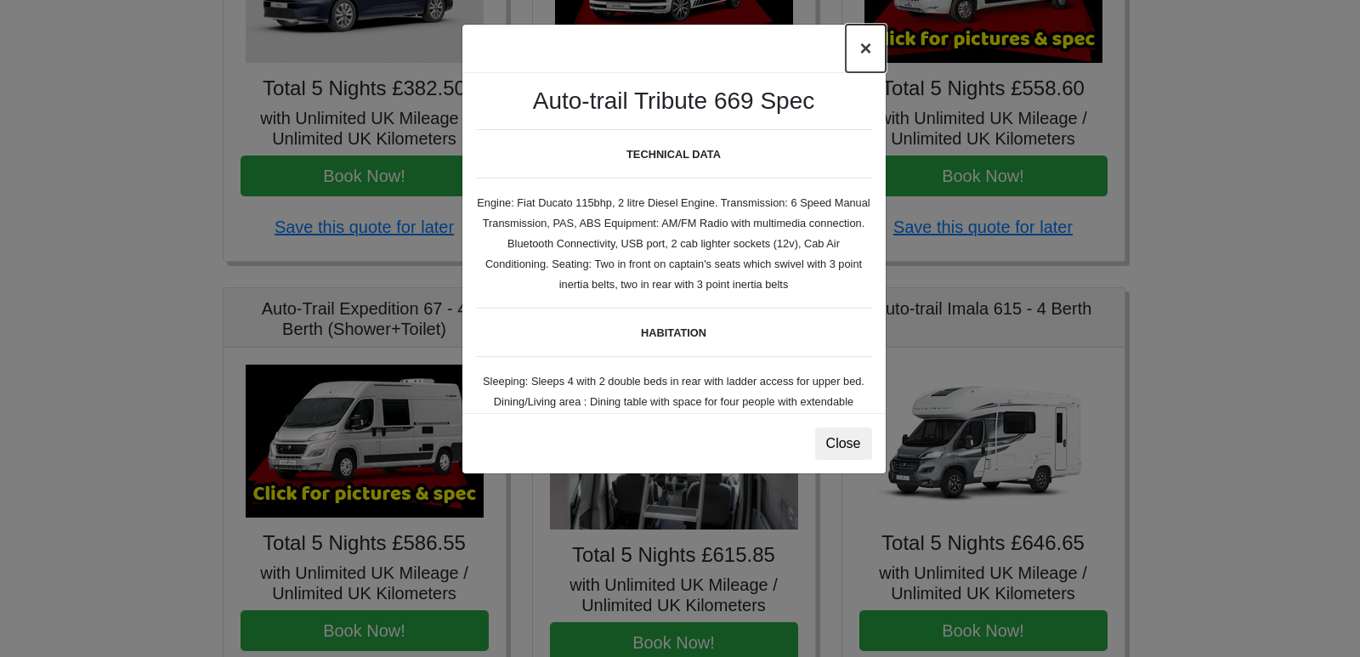
click at [859, 47] on button "×" at bounding box center [865, 49] width 39 height 48
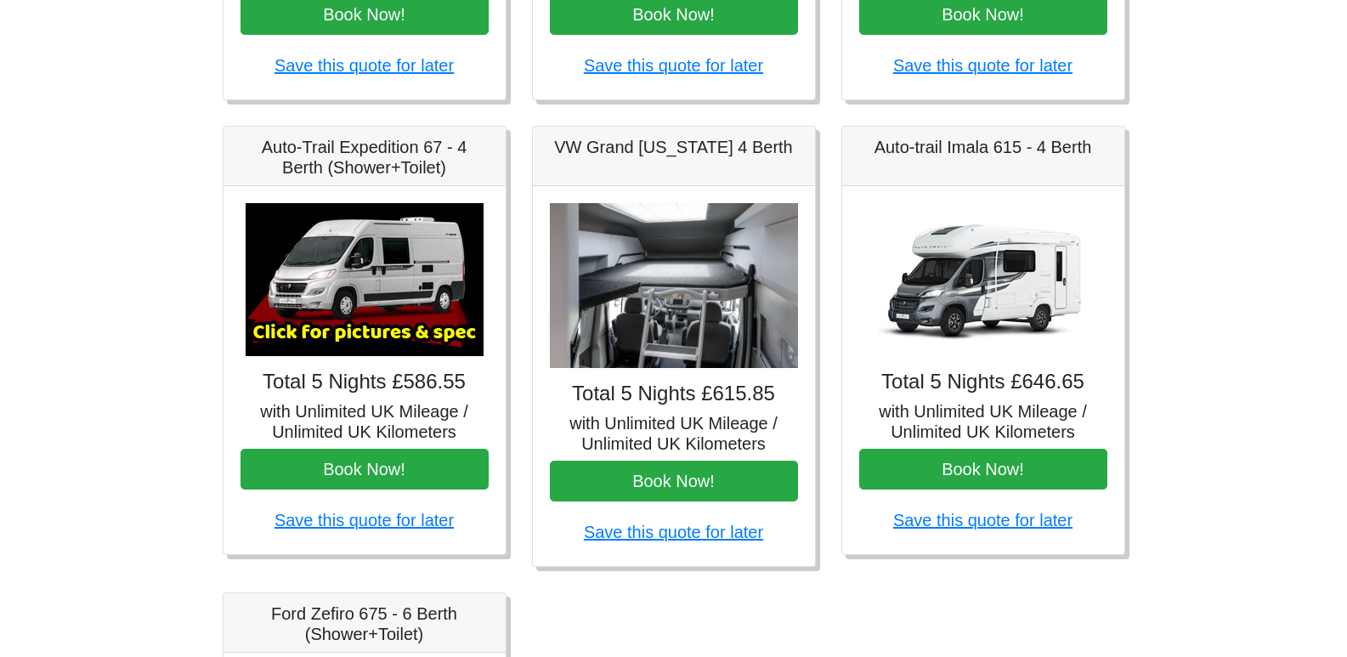
scroll to position [609, 0]
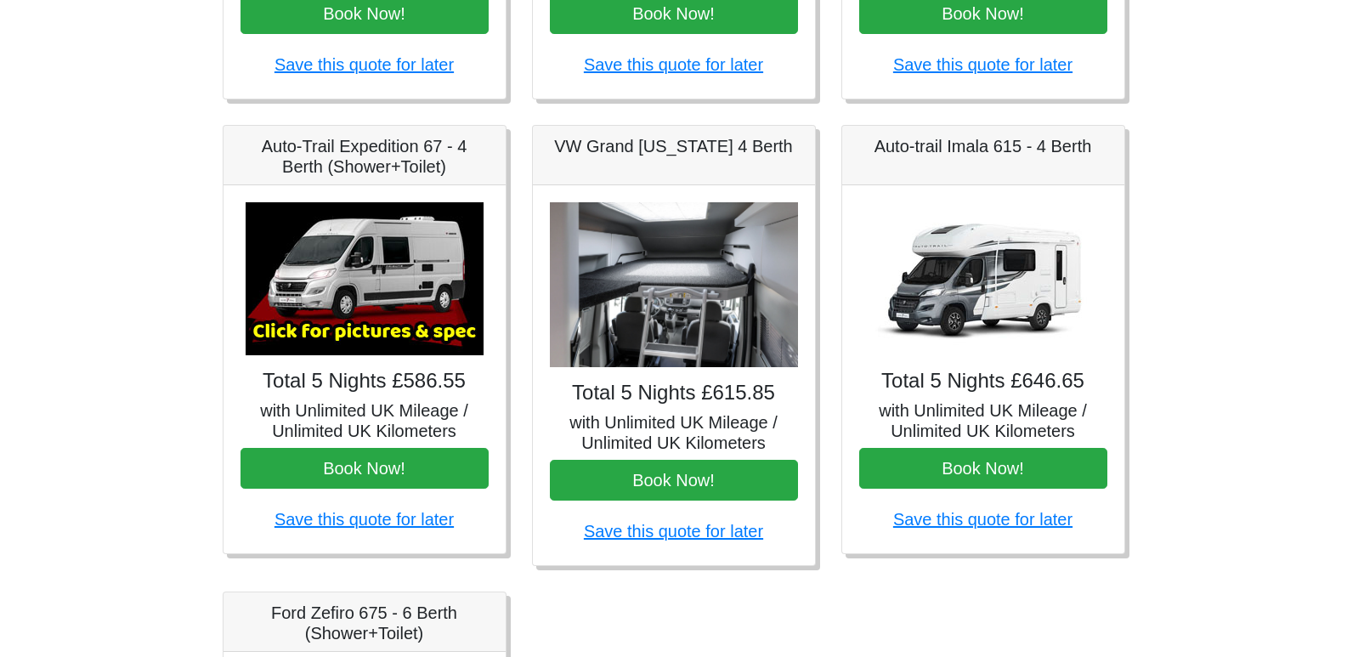
click at [692, 274] on img at bounding box center [674, 285] width 248 height 166
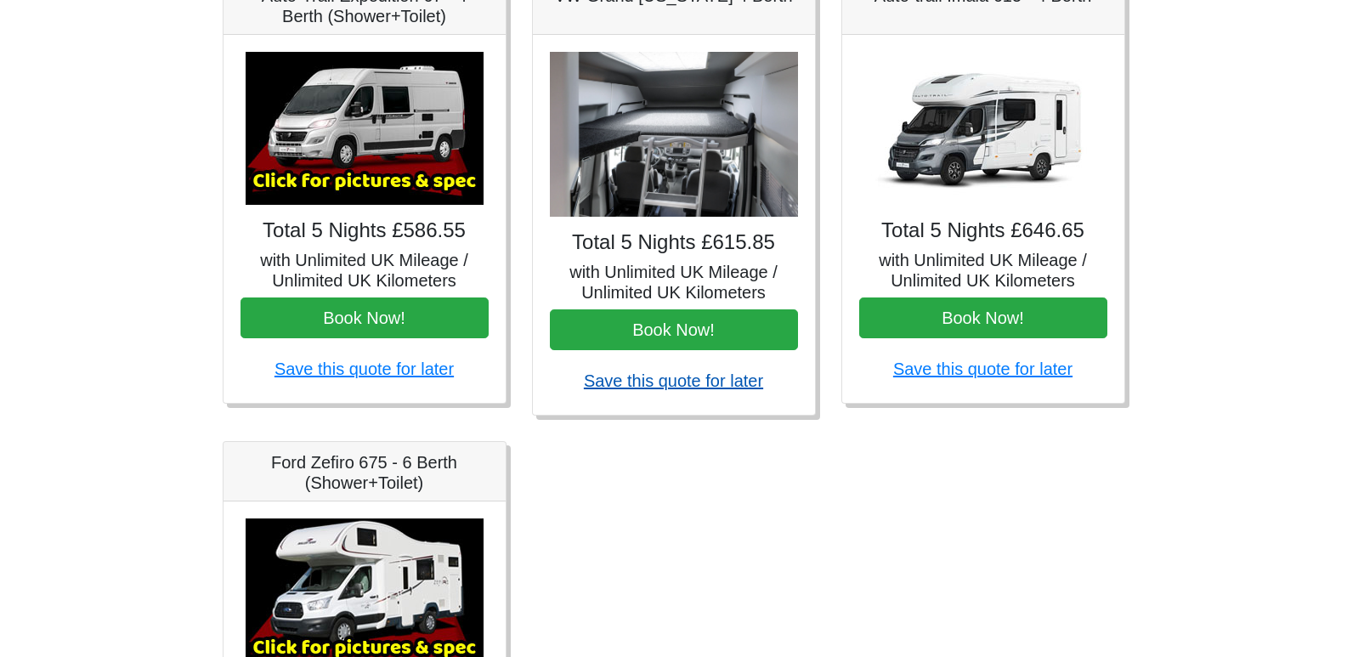
scroll to position [731, 0]
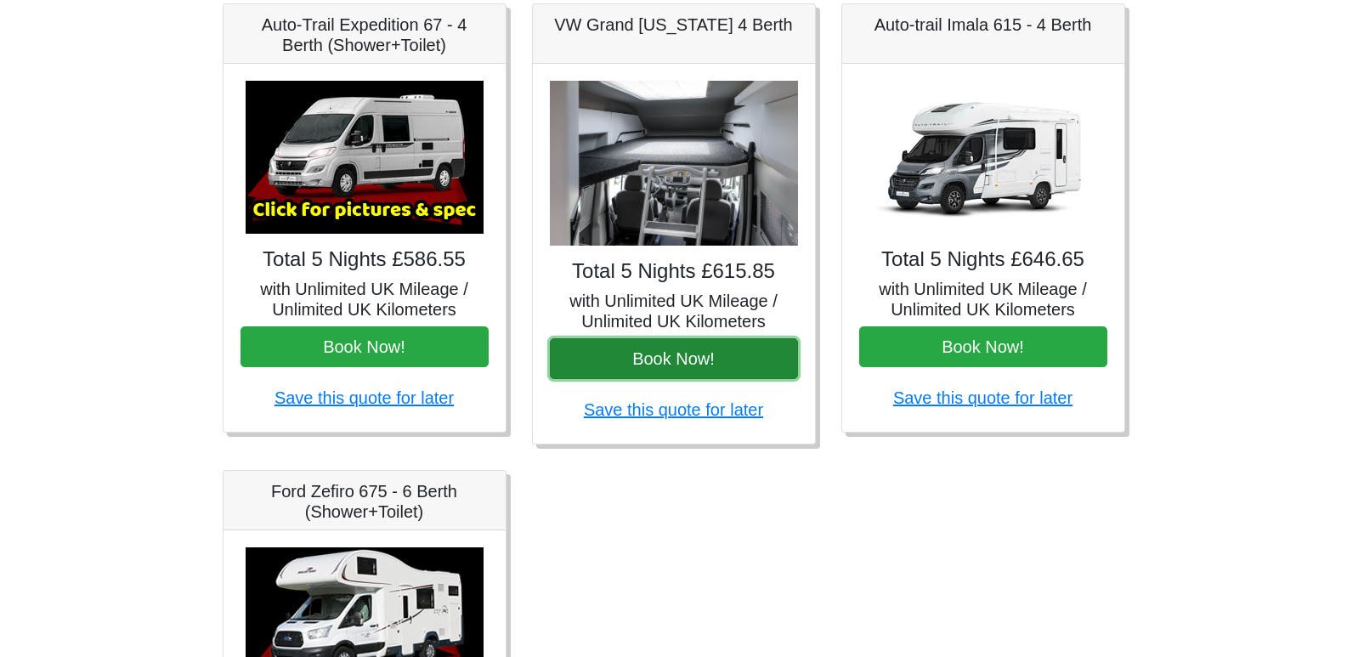
click at [687, 352] on button "Book Now!" at bounding box center [674, 358] width 248 height 41
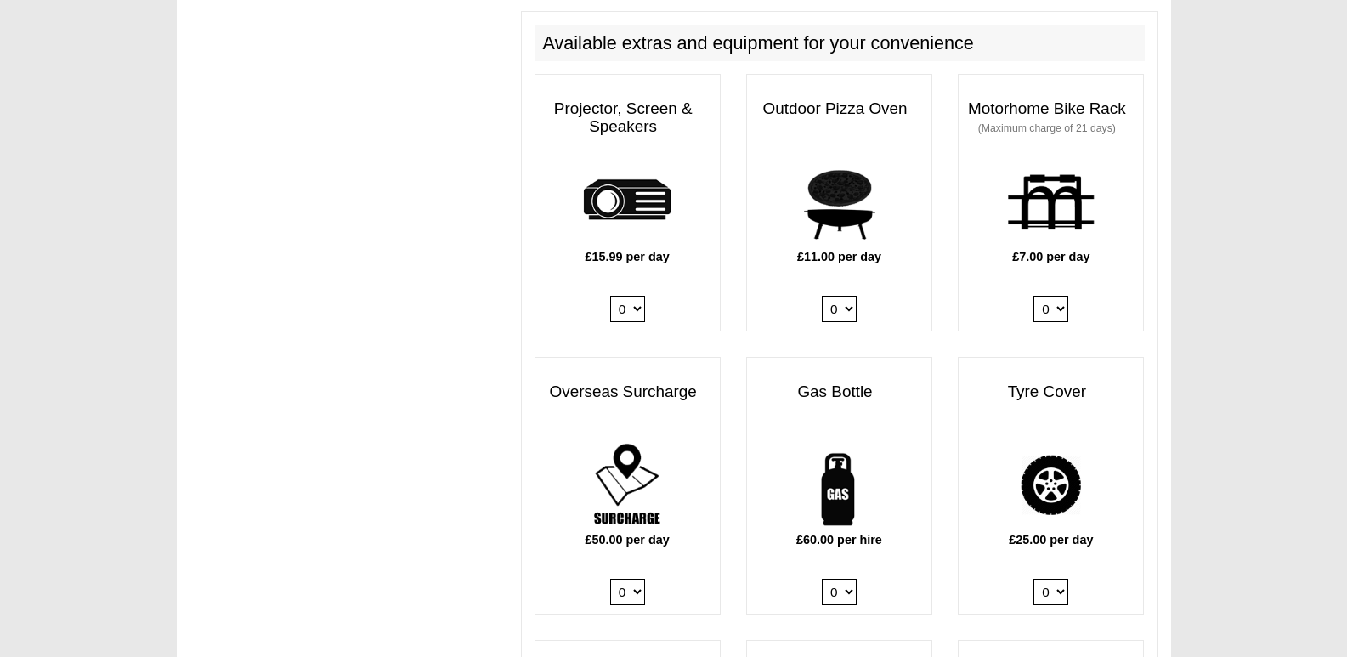
scroll to position [825, 0]
click at [843, 578] on select "0 1" at bounding box center [839, 591] width 35 height 26
select select "Gas Bottle x QTY 1 @ 60.00 GBP per hire."
click at [822, 578] on select "0 1" at bounding box center [839, 591] width 35 height 26
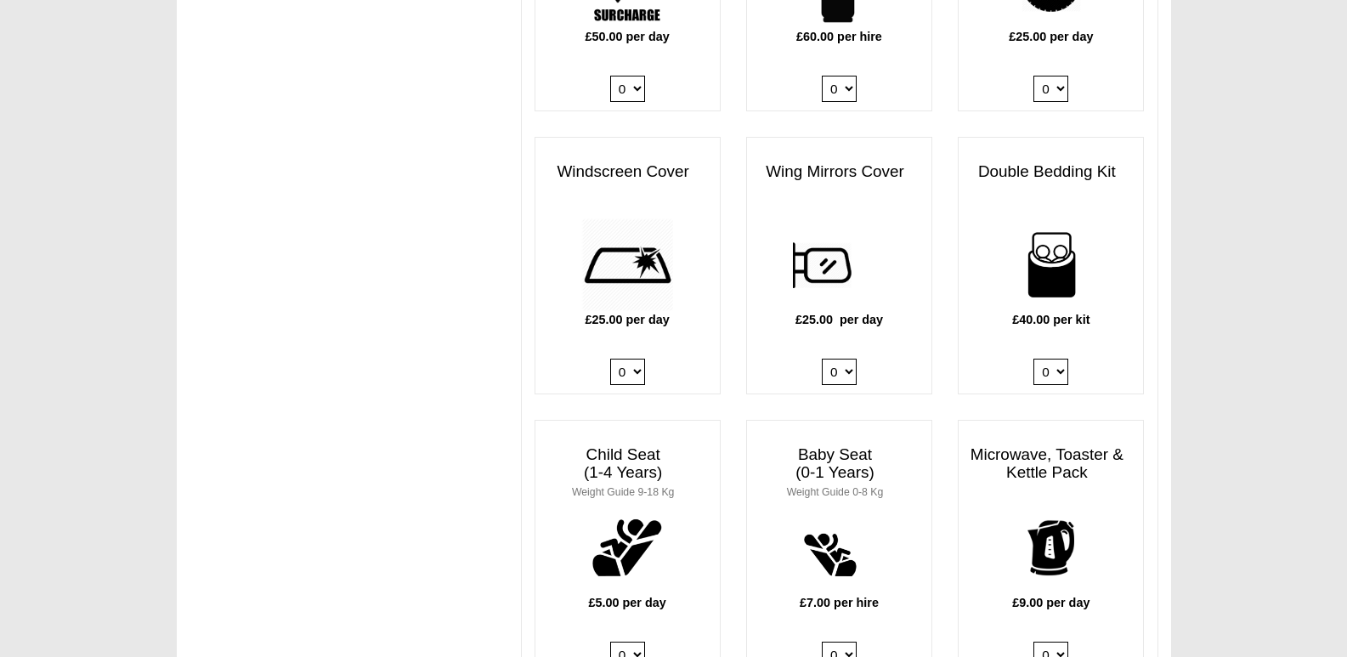
scroll to position [1345, 0]
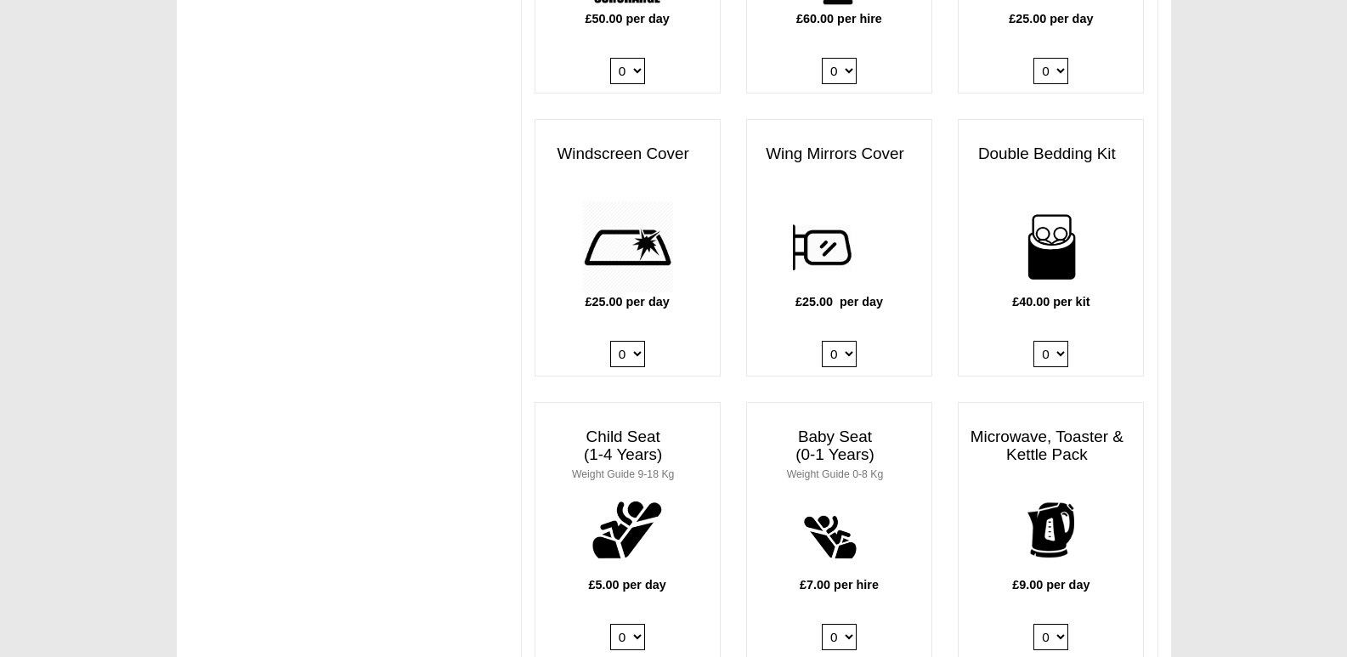
click at [1055, 341] on select "0 1 2 3 4" at bounding box center [1050, 354] width 35 height 26
select select "Double Bedding Kit x QTY 1 @ 40.00 GBP per kit."
click at [1033, 341] on select "0 1 2 3 4" at bounding box center [1050, 354] width 35 height 26
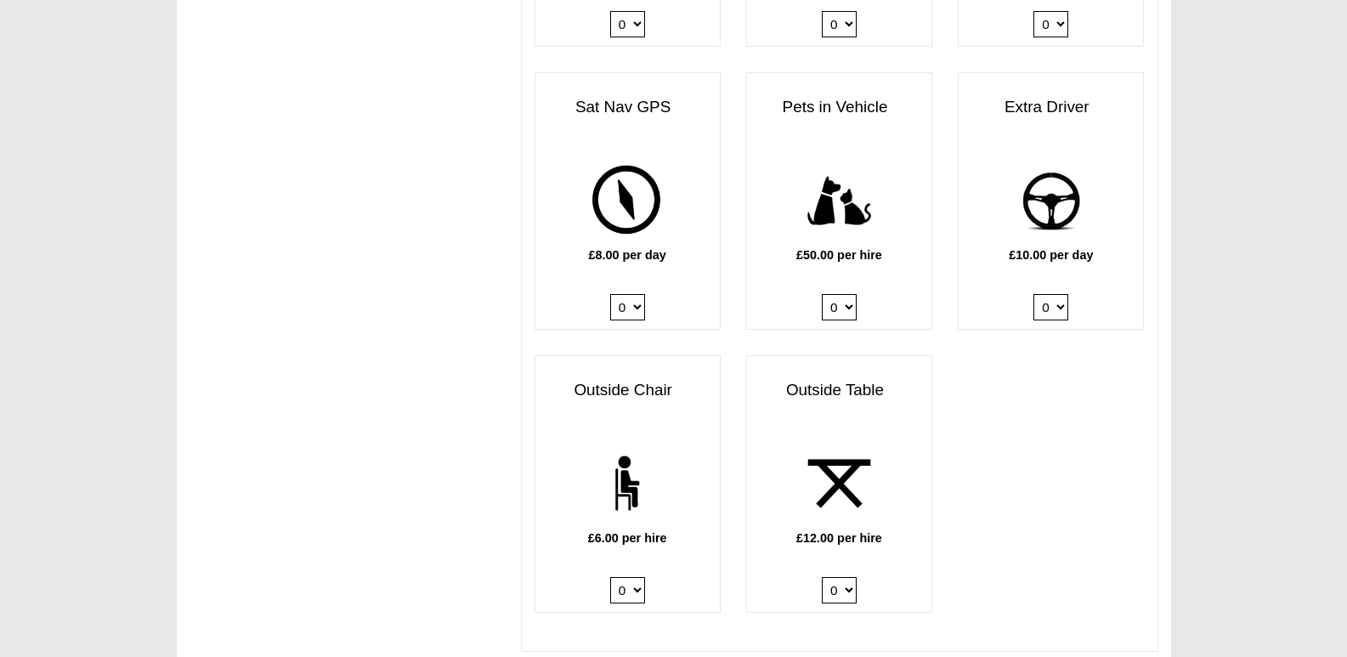
scroll to position [1961, 0]
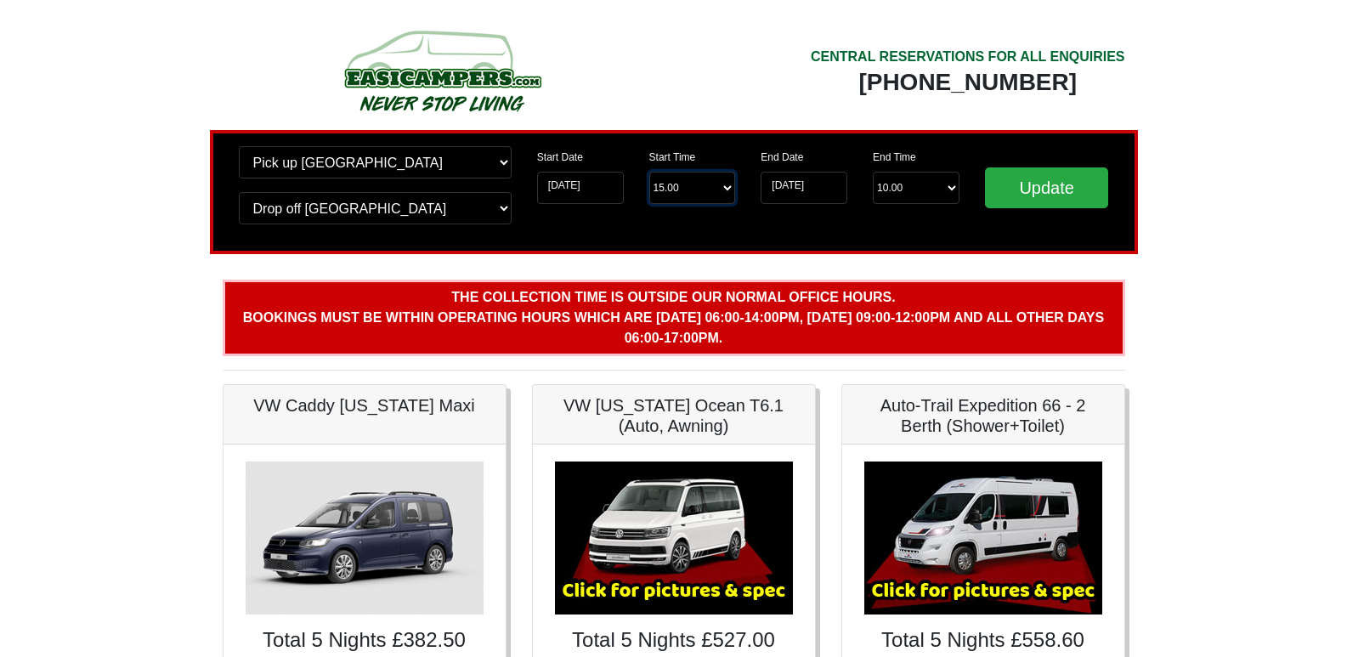
click at [710, 199] on select "Start Time 15.00 -------- 11.00 am ([DATE] & [DATE] Only) 12.00 pm ([DATE]) 13.…" at bounding box center [692, 188] width 87 height 32
click at [649, 172] on select "Start Time 15.00 -------- 11.00 am ([DATE] & [DATE] Only) 12.00 pm ([DATE]) 13.…" at bounding box center [692, 188] width 87 height 32
click at [703, 179] on select "Start Time 15.00 -------- 11.00 am (Saturday & Sunday Only) 12.00 pm (Saturday)…" at bounding box center [692, 188] width 87 height 32
select select "12.00"
click at [649, 172] on select "Start Time 15.00 -------- 11.00 am (Saturday & Sunday Only) 12.00 pm (Saturday)…" at bounding box center [692, 188] width 87 height 32
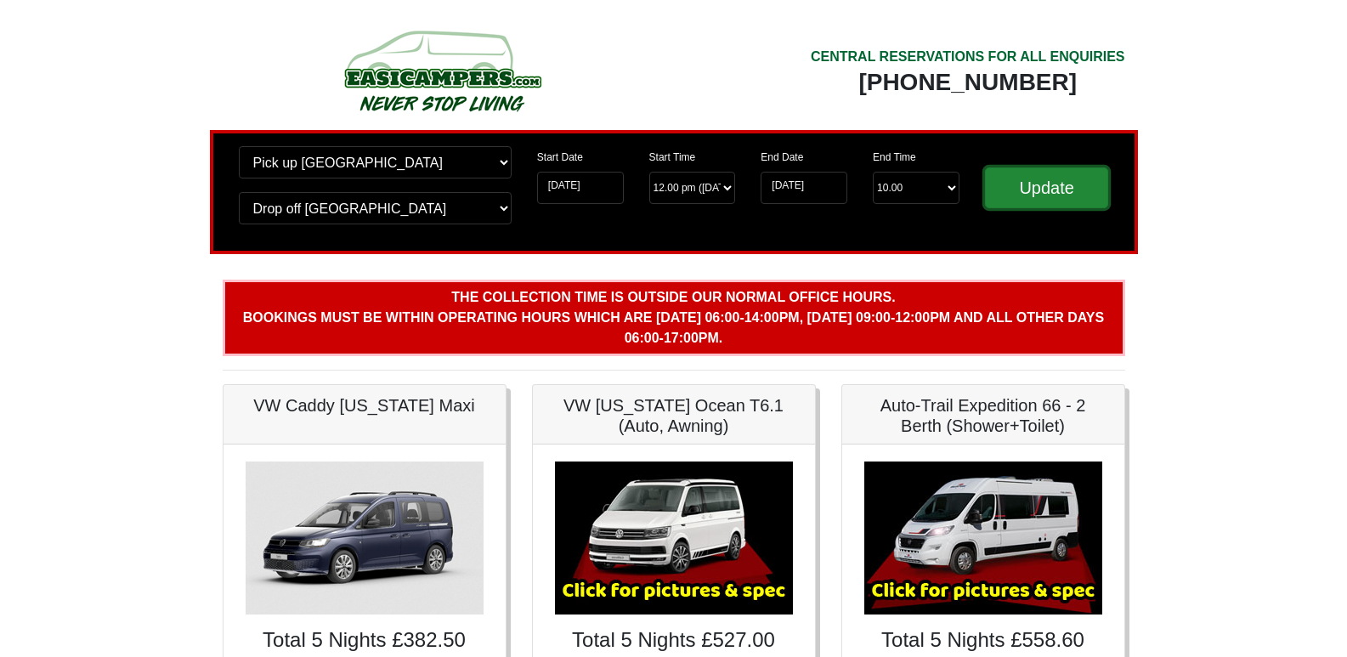
click at [1033, 194] on input "Update" at bounding box center [1047, 187] width 124 height 41
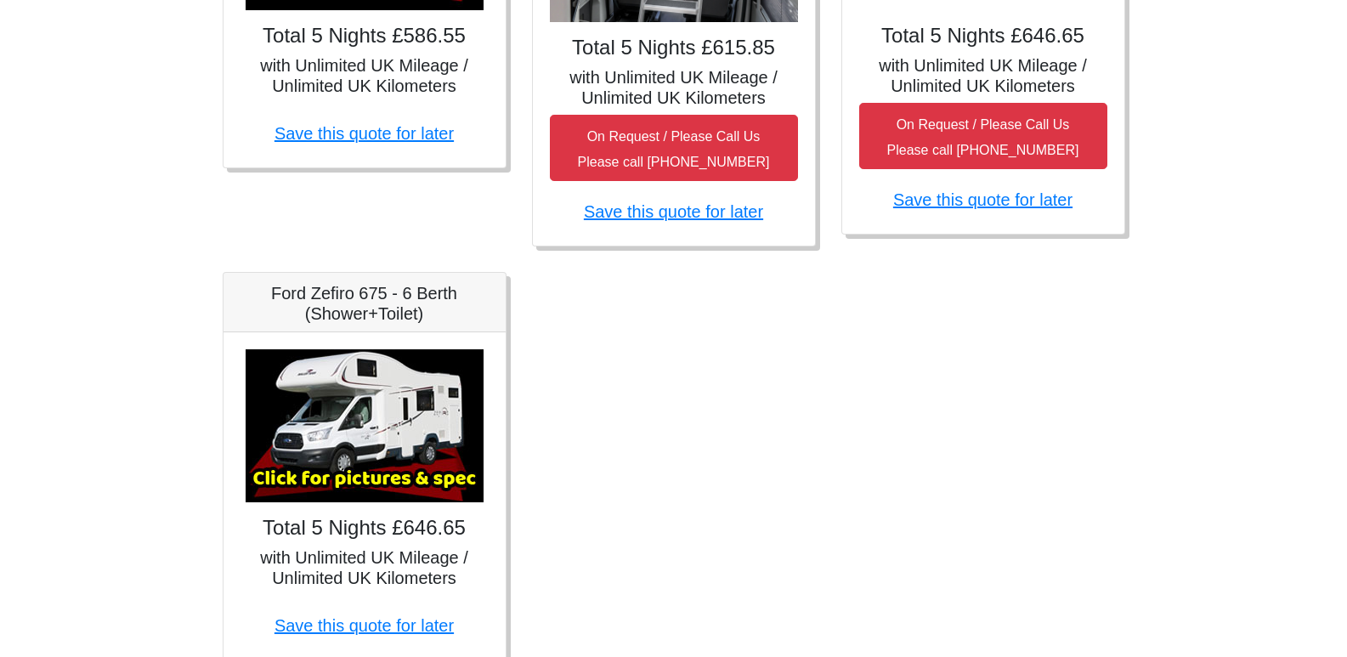
scroll to position [1044, 0]
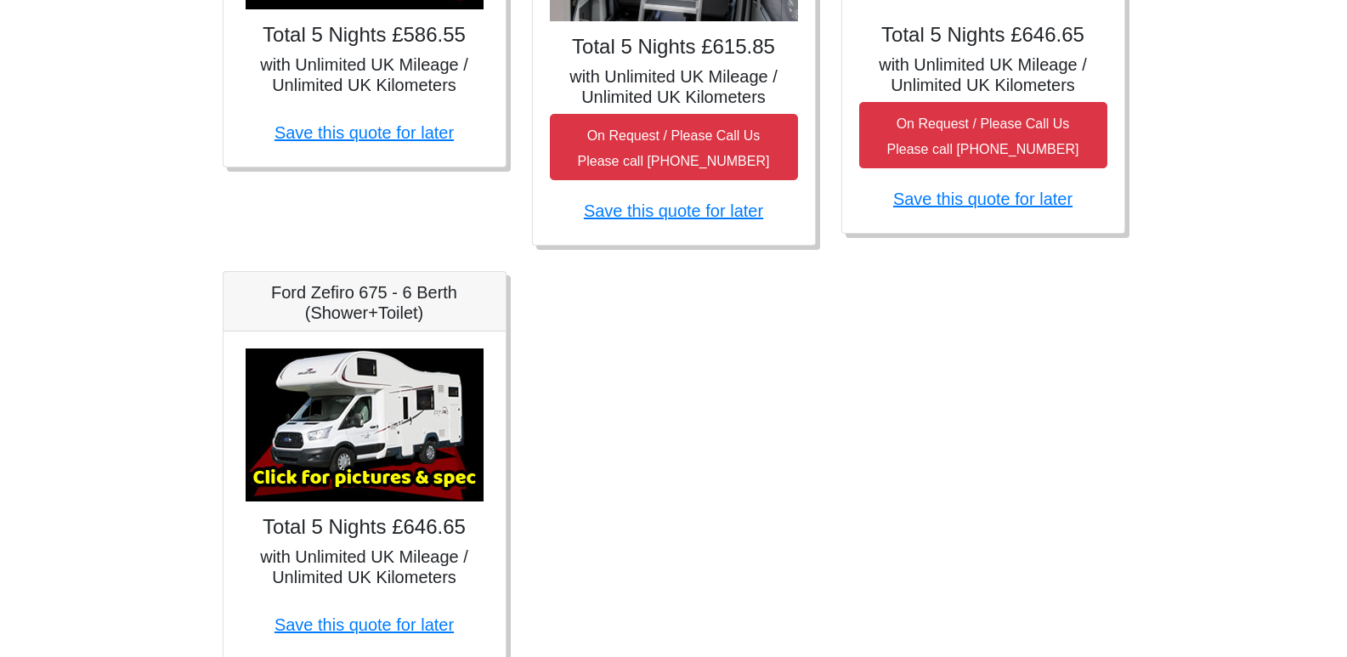
click at [380, 437] on img at bounding box center [365, 424] width 238 height 153
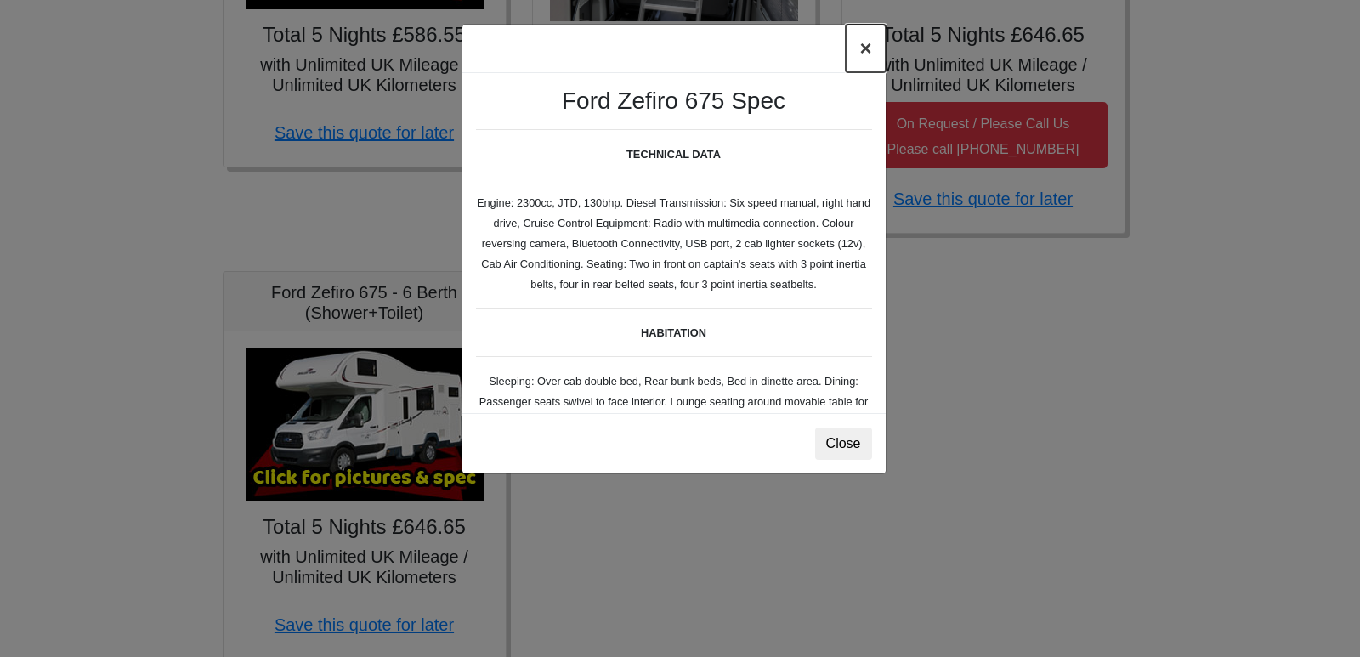
click at [862, 54] on button "×" at bounding box center [865, 49] width 39 height 48
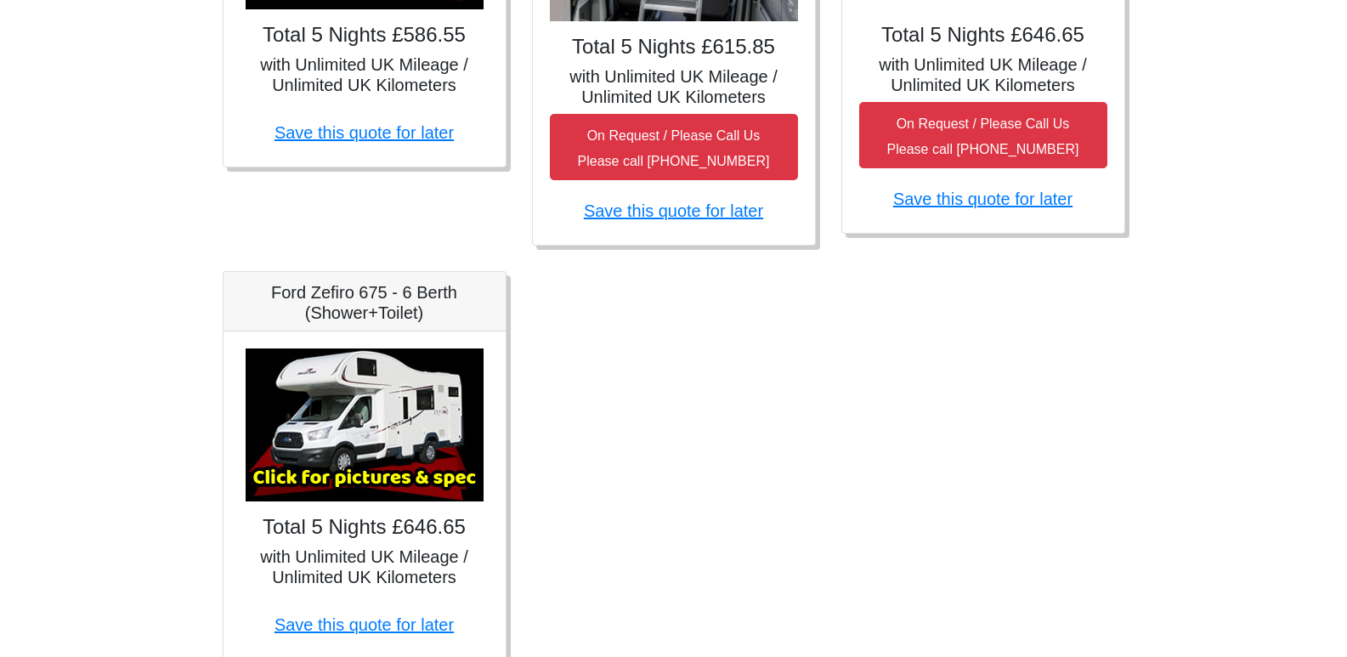
click at [687, 49] on h4 "Total 5 Nights £615.85" at bounding box center [674, 47] width 248 height 25
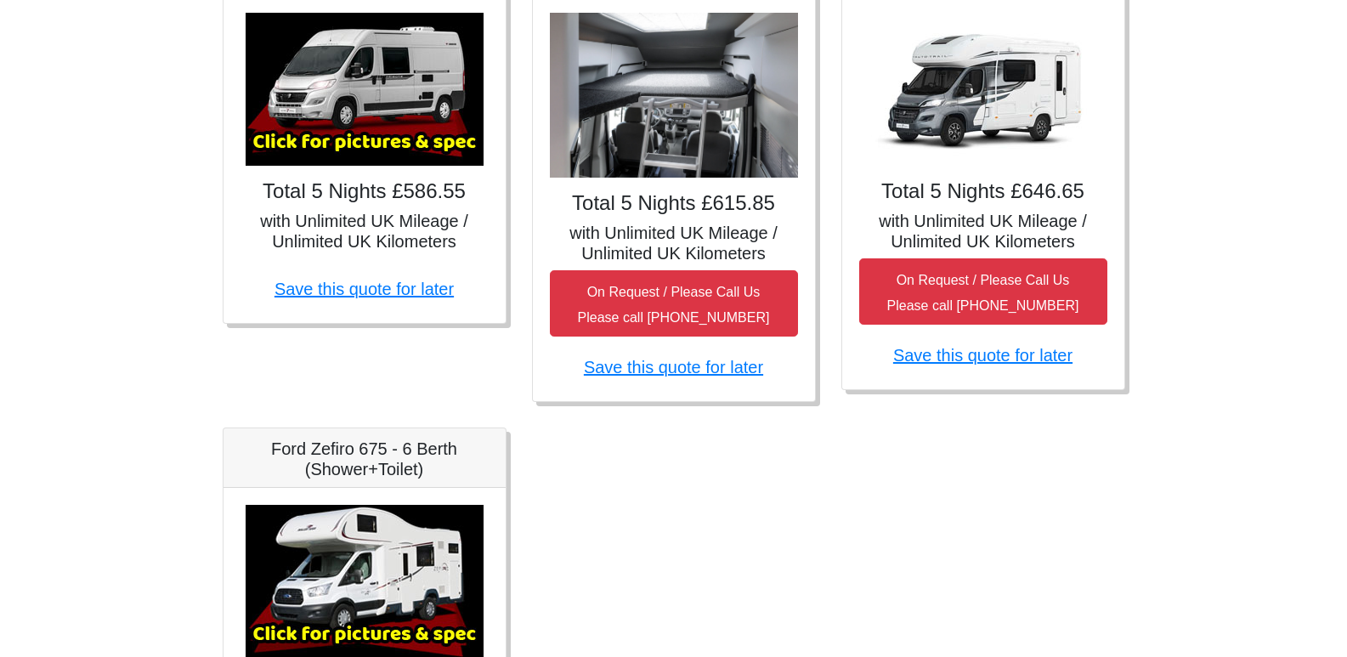
scroll to position [788, 0]
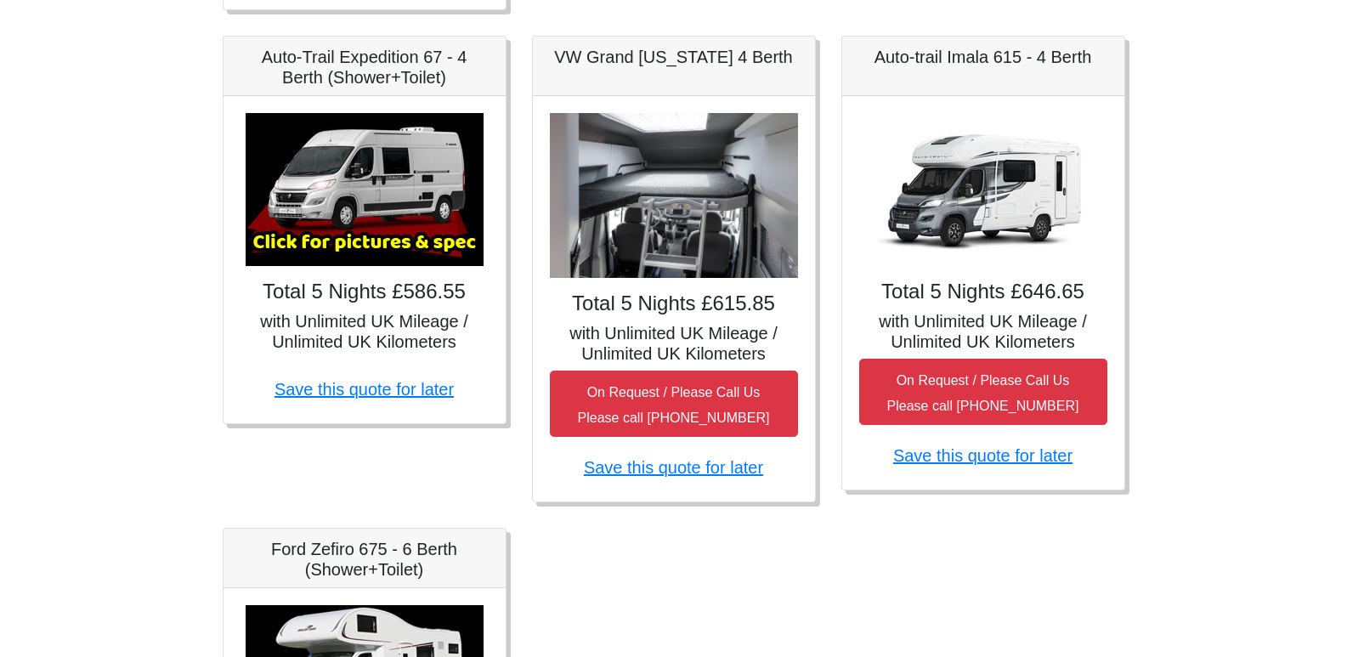
click at [678, 191] on img at bounding box center [674, 196] width 248 height 166
click at [945, 214] on img at bounding box center [983, 189] width 238 height 153
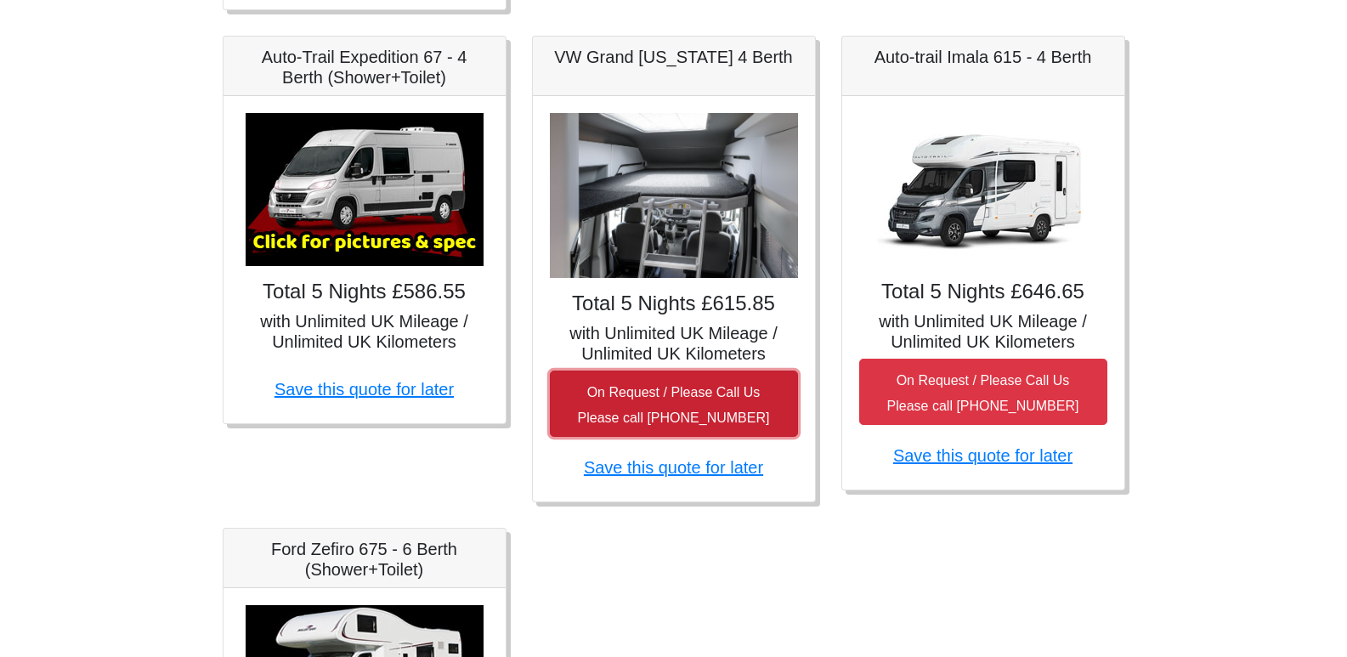
click at [674, 399] on small "On Request / Please Call Us Please call 0044 (0)1942 821080" at bounding box center [674, 405] width 192 height 40
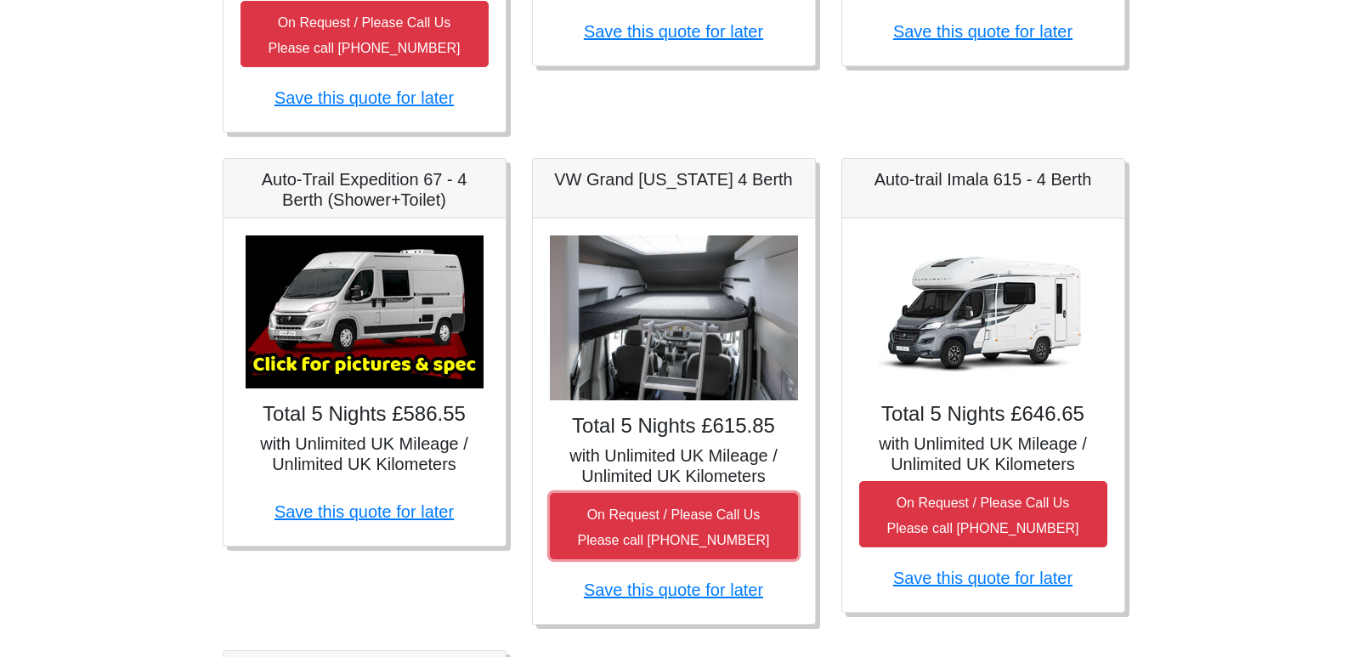
scroll to position [637, 0]
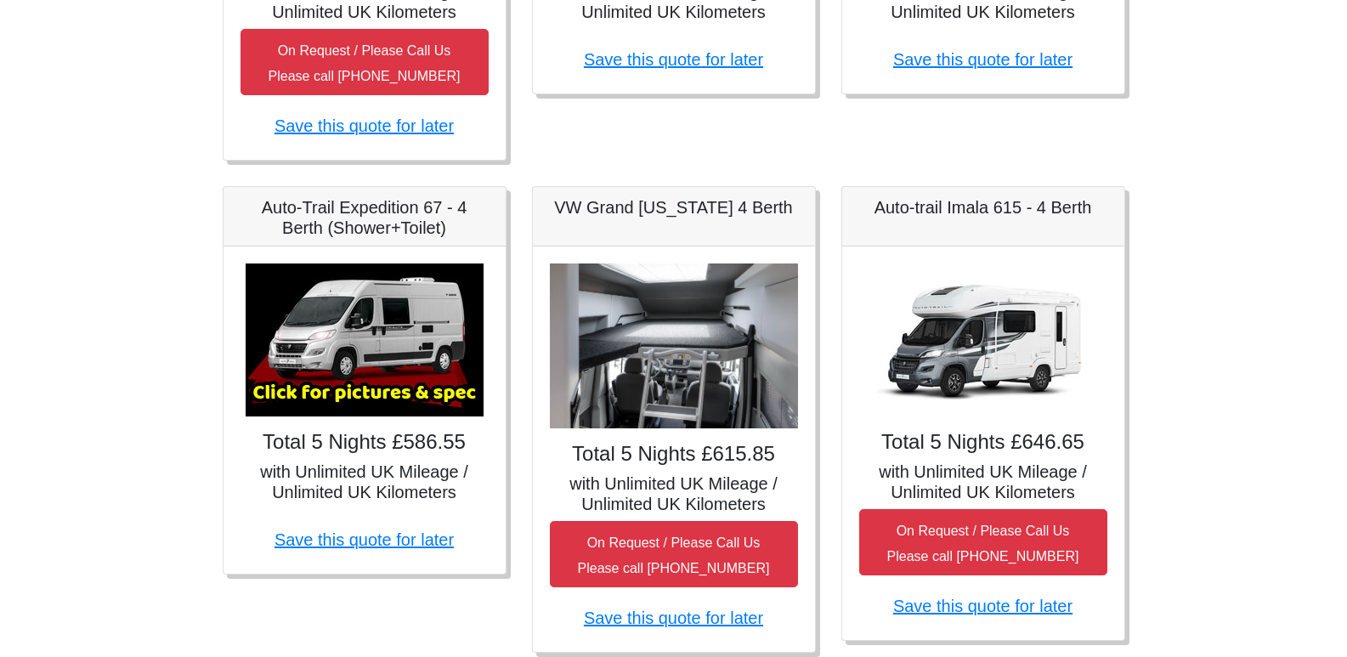
click at [389, 311] on img at bounding box center [365, 339] width 238 height 153
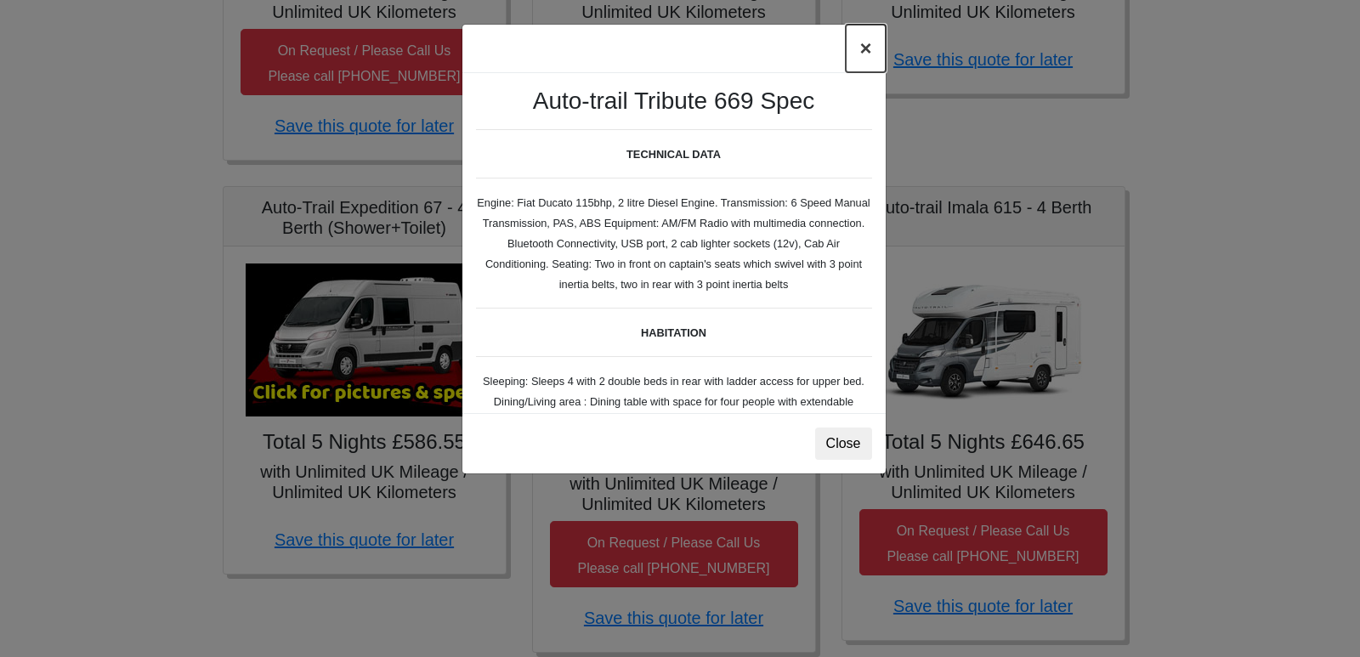
click at [857, 54] on button "×" at bounding box center [865, 49] width 39 height 48
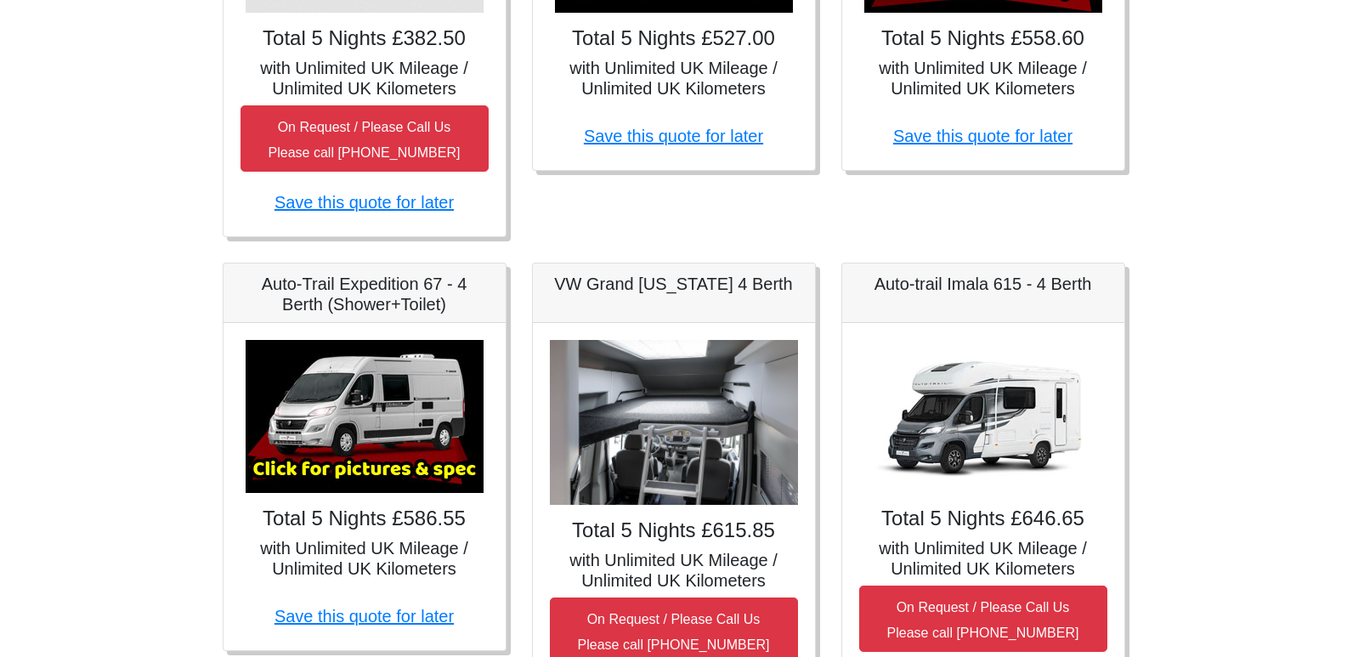
scroll to position [571, 0]
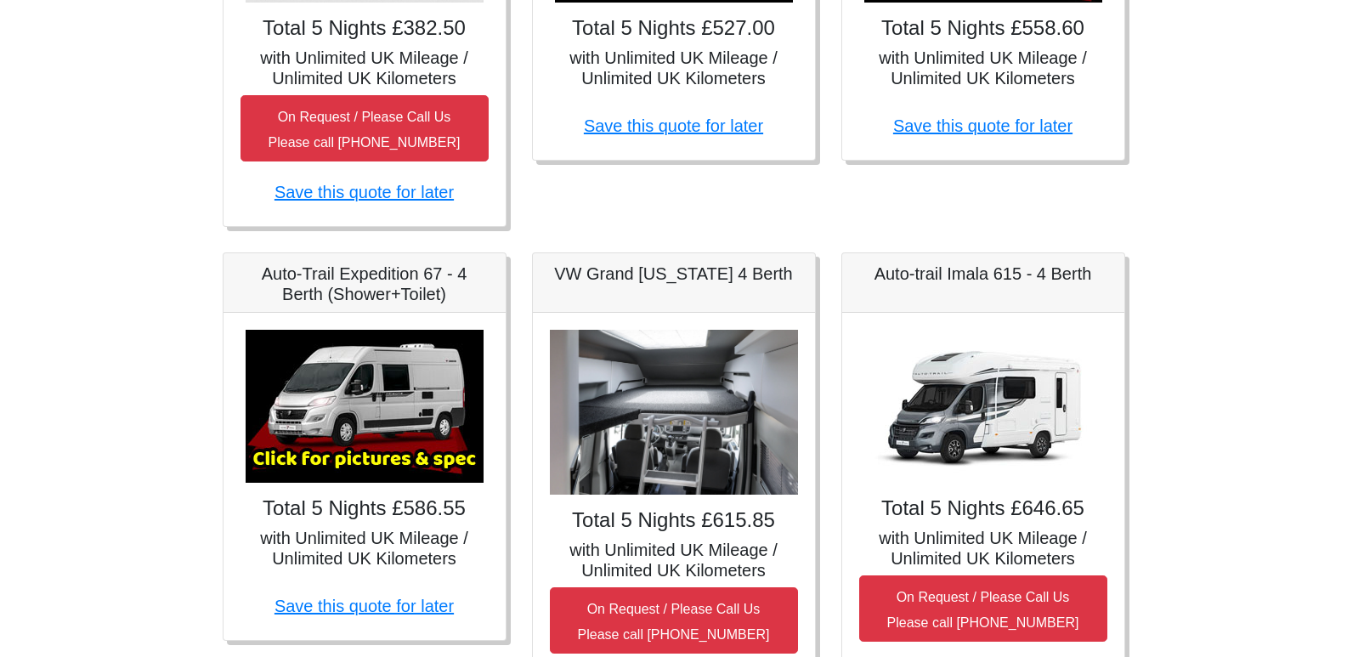
click at [706, 398] on img at bounding box center [674, 413] width 248 height 166
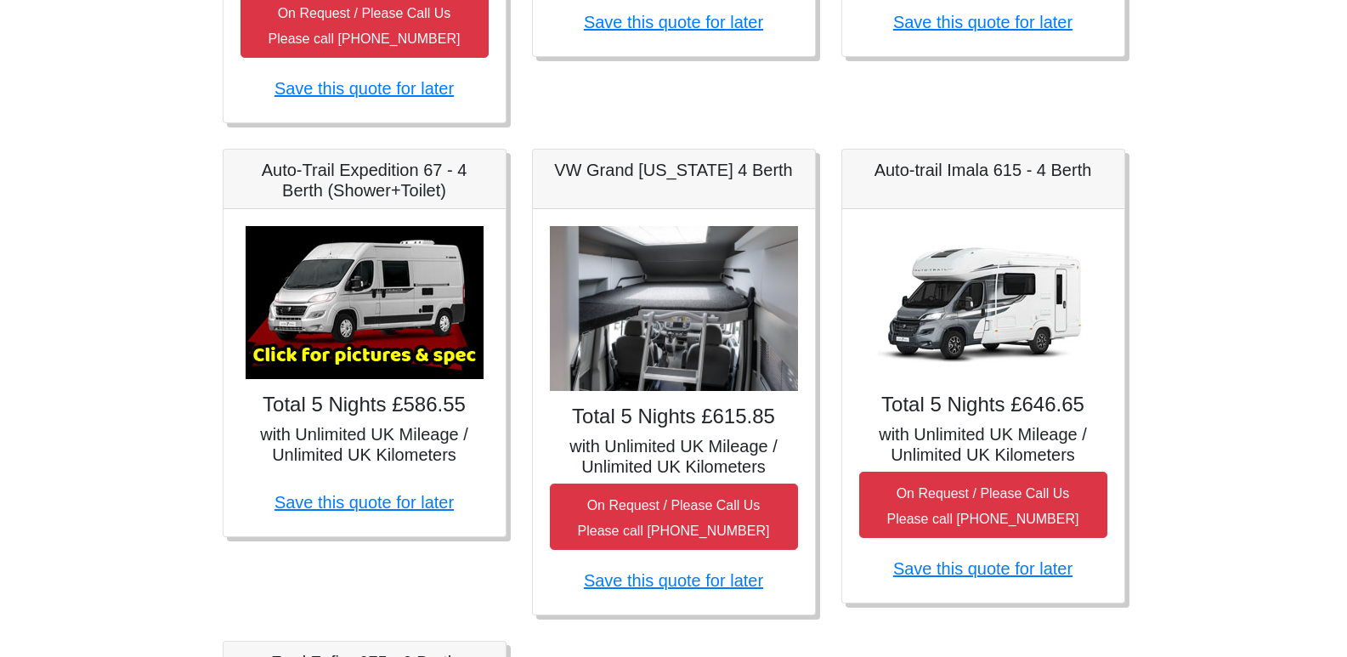
scroll to position [677, 0]
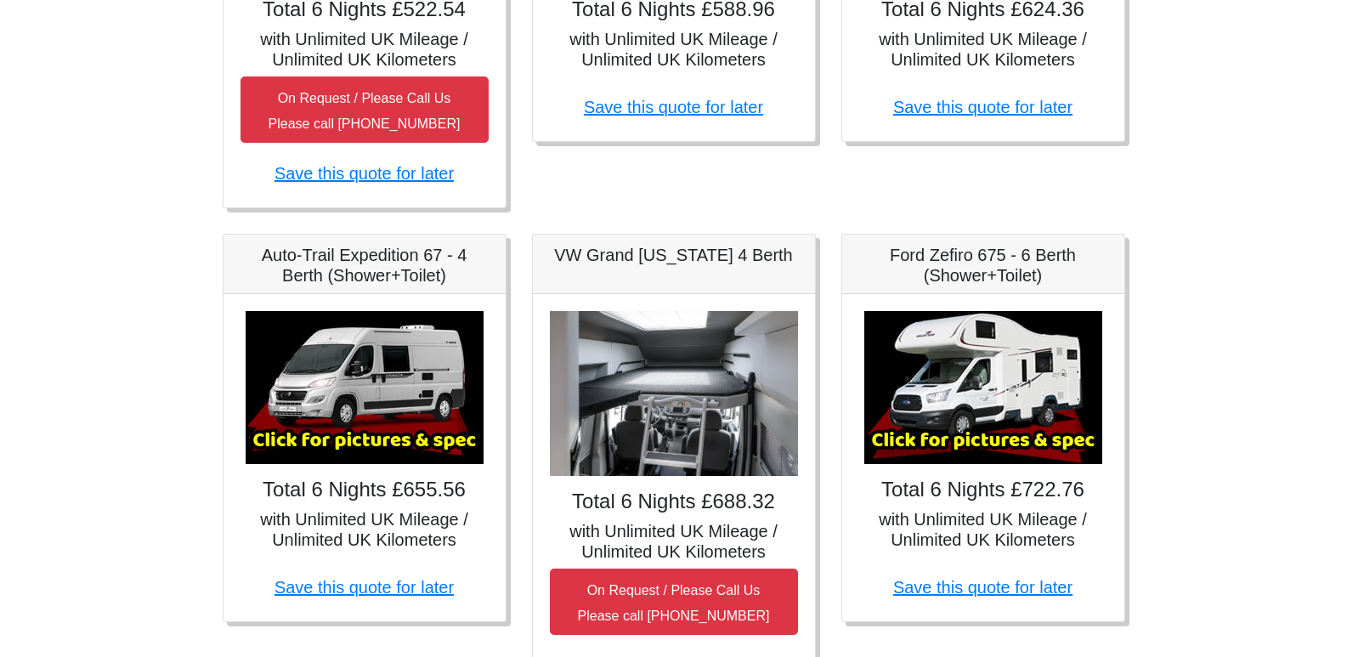
scroll to position [658, 0]
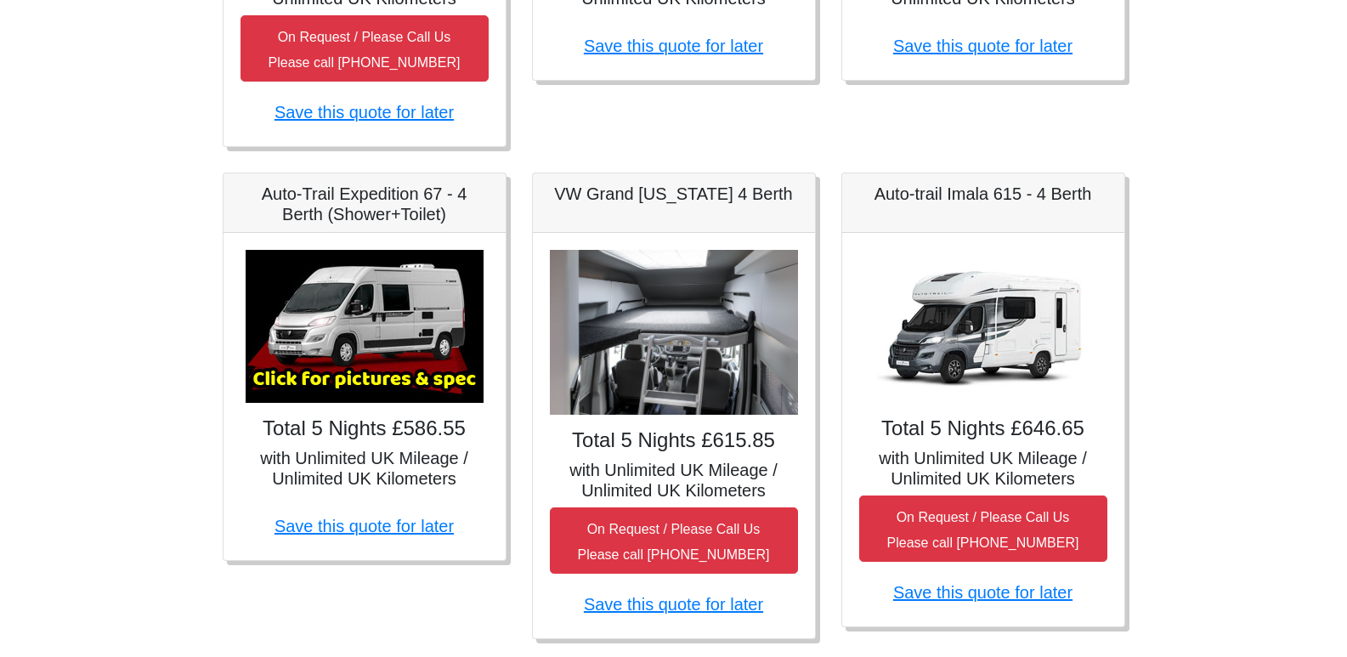
scroll to position [652, 0]
